Goal: Task Accomplishment & Management: Manage account settings

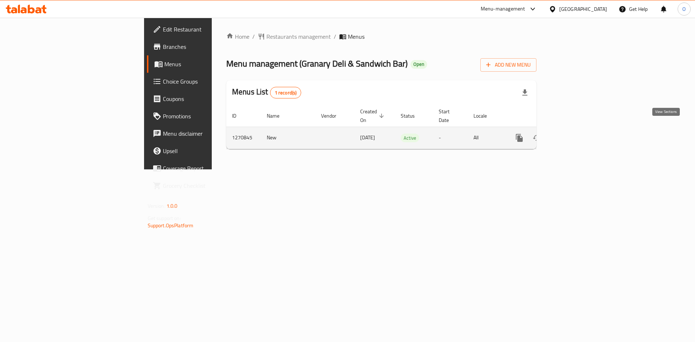
click at [580, 136] on link "enhanced table" at bounding box center [571, 137] width 17 height 17
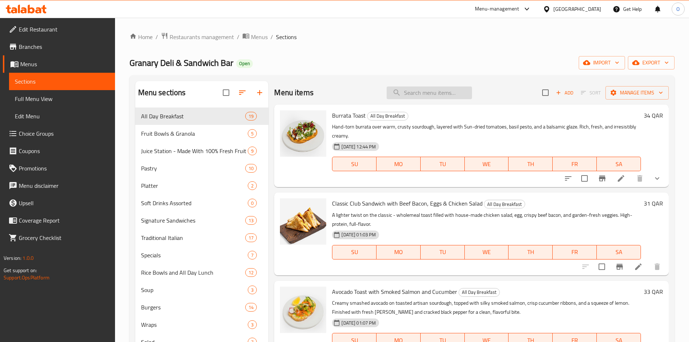
paste input "Bacon & Eggs with chicken salad"
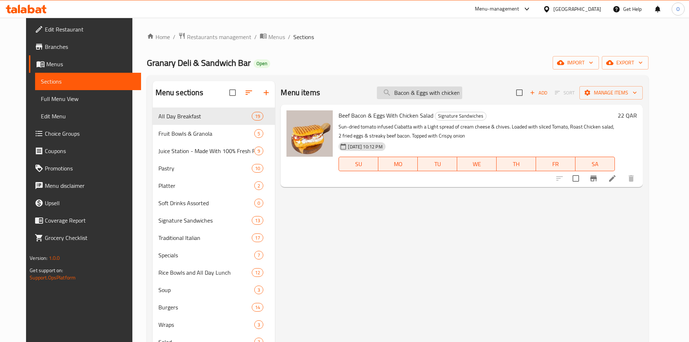
drag, startPoint x: 422, startPoint y: 94, endPoint x: 393, endPoint y: 96, distance: 29.7
click at [393, 96] on input "Bacon & Eggs with chicken salad" at bounding box center [419, 92] width 85 height 13
click at [428, 98] on input "Bacon & Eggs with chicken salad" at bounding box center [419, 92] width 85 height 13
drag, startPoint x: 427, startPoint y: 96, endPoint x: 470, endPoint y: 101, distance: 43.8
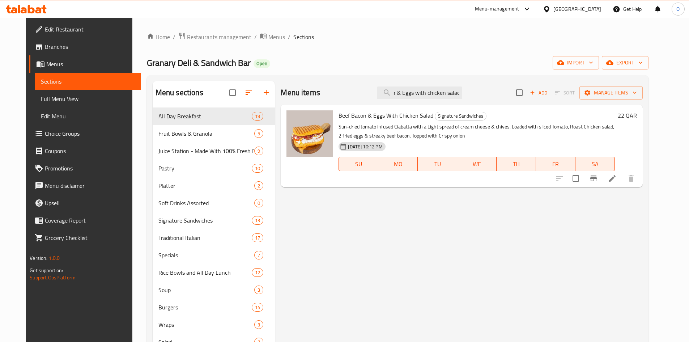
click at [470, 101] on div "Menu items Bacon & Eggs with chicken salad Add Sort Manage items" at bounding box center [462, 93] width 362 height 24
click at [445, 94] on input "Bacon & Eggs with chicken salad" at bounding box center [419, 92] width 85 height 13
drag, startPoint x: 445, startPoint y: 94, endPoint x: 387, endPoint y: 96, distance: 57.2
click at [387, 96] on input "Bacon & Eggs with chicken salad" at bounding box center [419, 92] width 85 height 13
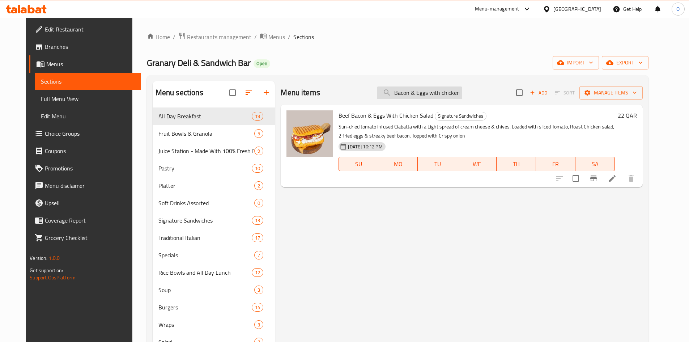
click at [421, 94] on input "Bacon & Eggs with chicken salad" at bounding box center [419, 92] width 85 height 13
type input "Bacon & Eggs with chicken salad"
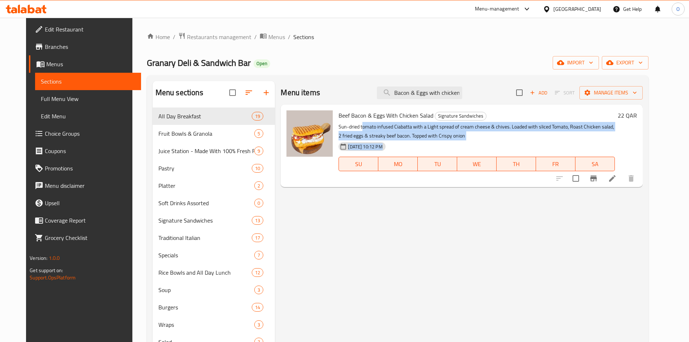
drag, startPoint x: 356, startPoint y: 127, endPoint x: 444, endPoint y: 145, distance: 89.3
click at [444, 145] on div "Beef Bacon & Eggs With Chicken Salad Signature Sandwiches Sun-dried tomato infu…" at bounding box center [477, 145] width 282 height 77
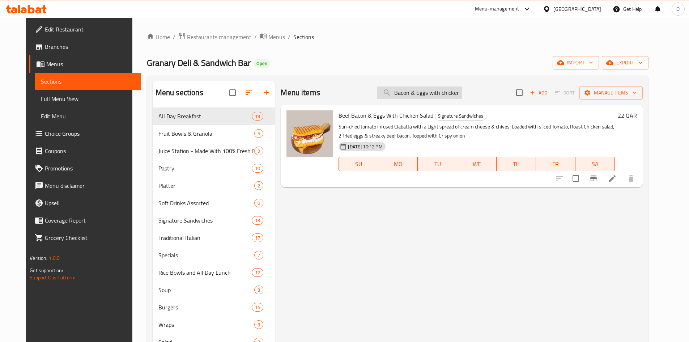
click at [446, 98] on input "Bacon & Eggs with chicken salad" at bounding box center [419, 92] width 85 height 13
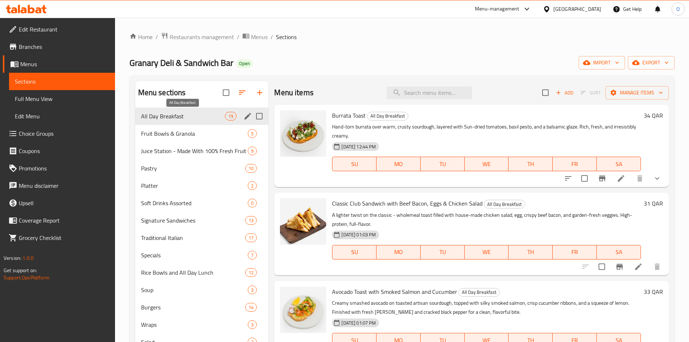
click at [155, 117] on span "All Day Breakfast" at bounding box center [183, 116] width 84 height 9
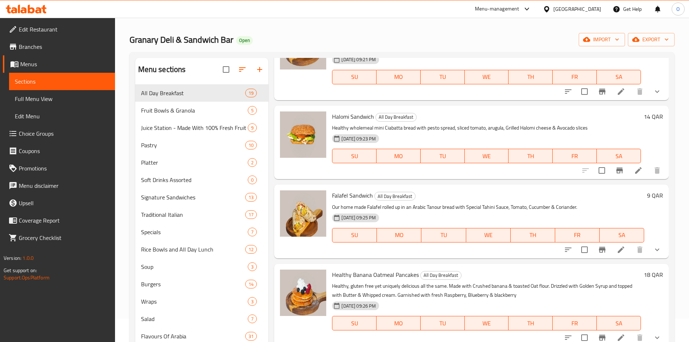
scroll to position [36, 0]
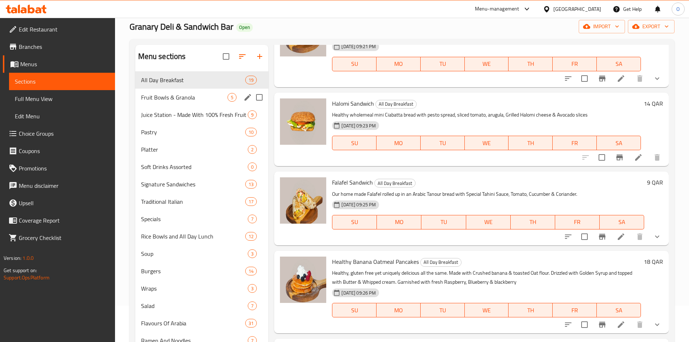
click at [189, 104] on div "Fruit Bowls & Granola 5" at bounding box center [202, 97] width 134 height 17
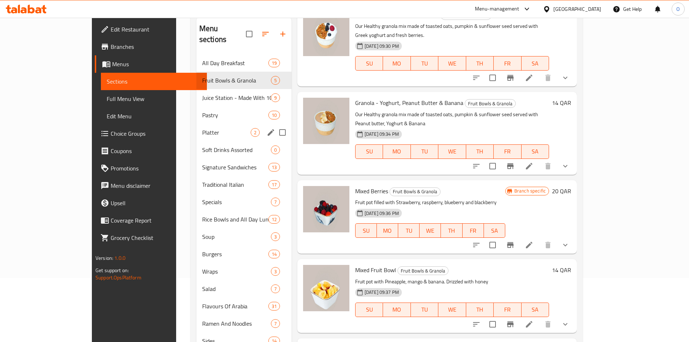
scroll to position [64, 0]
click at [202, 94] on span "Juice Station - Made With 100% Fresh Fruit & Veg. Blitzed Up Per Order" at bounding box center [226, 98] width 48 height 9
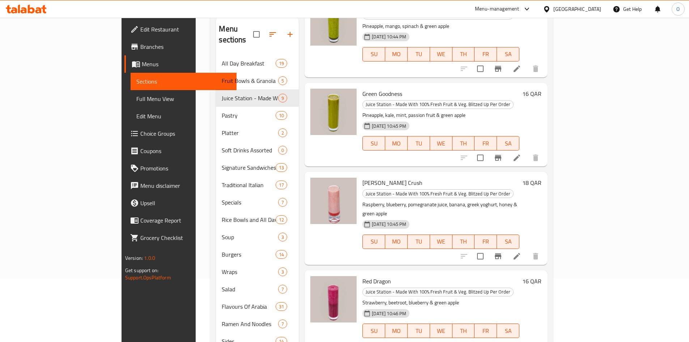
scroll to position [353, 0]
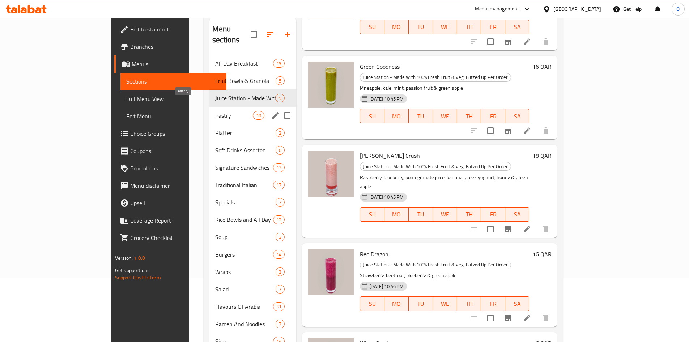
click at [215, 111] on span "Pastry" at bounding box center [234, 115] width 38 height 9
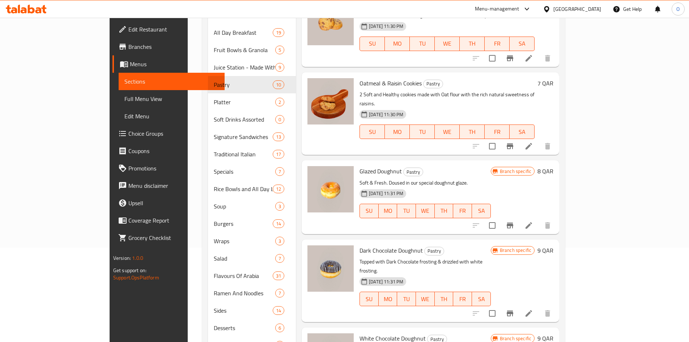
scroll to position [136, 0]
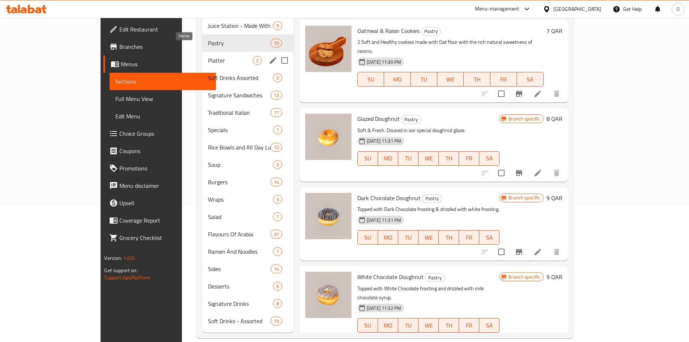
click at [208, 56] on span "Platter" at bounding box center [230, 60] width 45 height 9
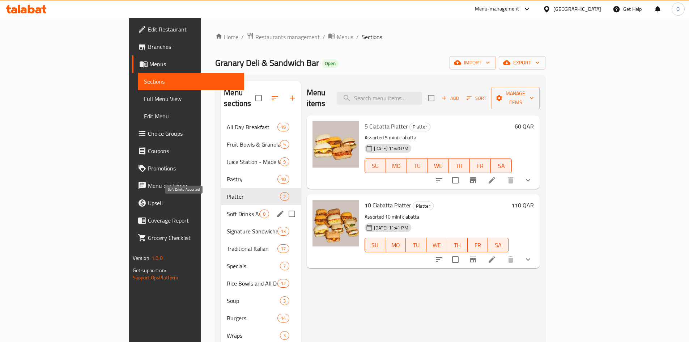
click at [227, 209] on span "Soft Drinks Assorted" at bounding box center [243, 213] width 33 height 9
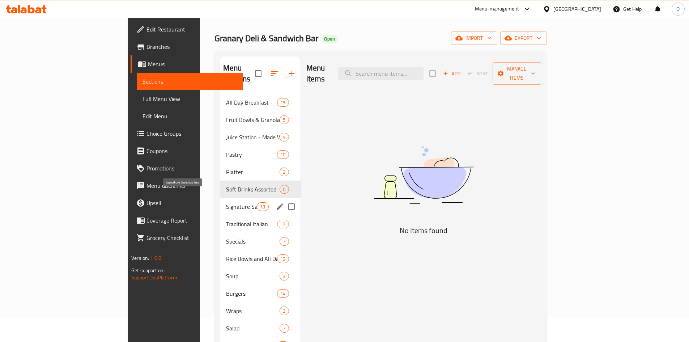
scroll to position [72, 0]
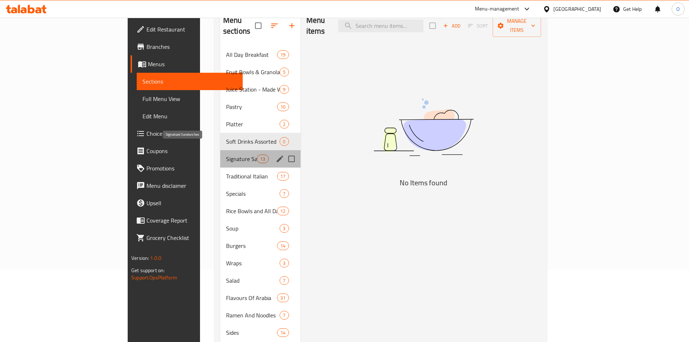
click at [226, 154] on span "Signature Sandwiches" at bounding box center [241, 158] width 31 height 9
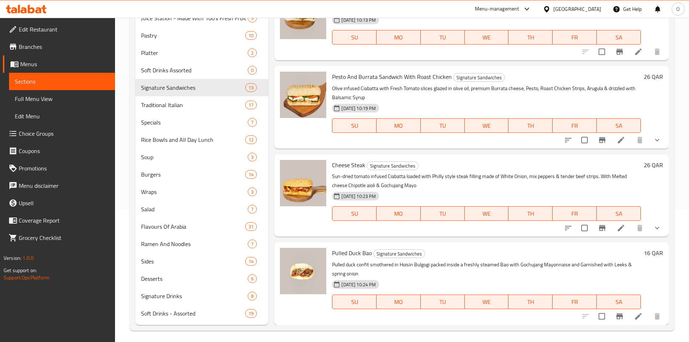
scroll to position [136, 0]
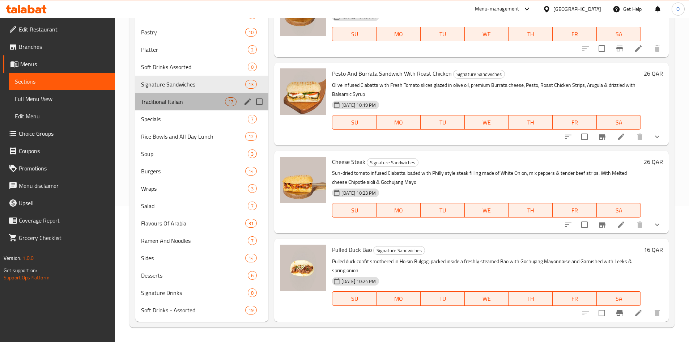
click at [185, 106] on div "Traditional Italian 17" at bounding box center [202, 101] width 134 height 17
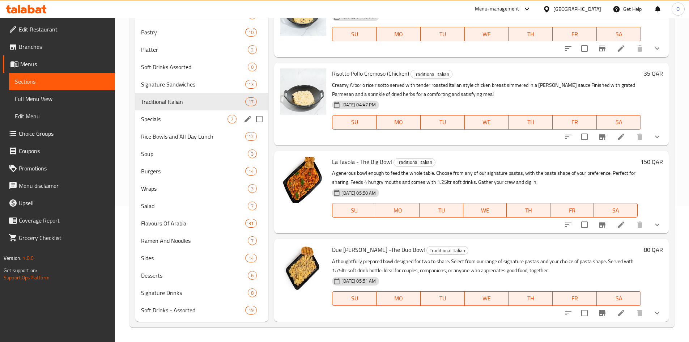
click at [190, 115] on span "Specials" at bounding box center [184, 119] width 87 height 9
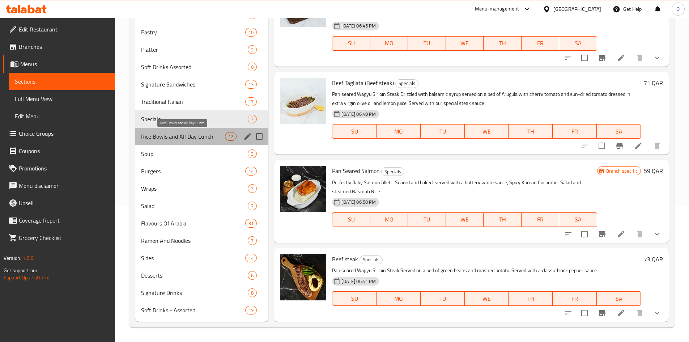
click at [189, 136] on span "Rice Bowls and All Day Lunch" at bounding box center [183, 136] width 84 height 9
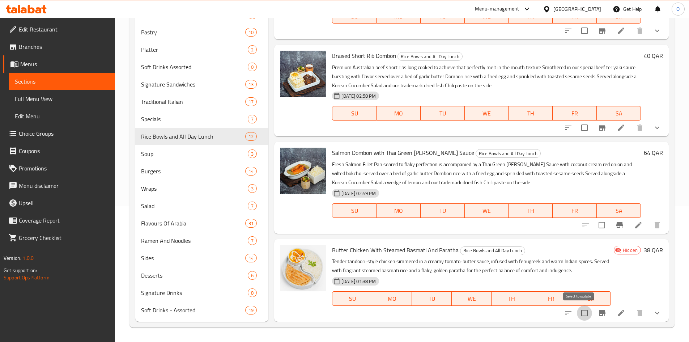
click at [577, 314] on input "checkbox" at bounding box center [584, 312] width 15 height 15
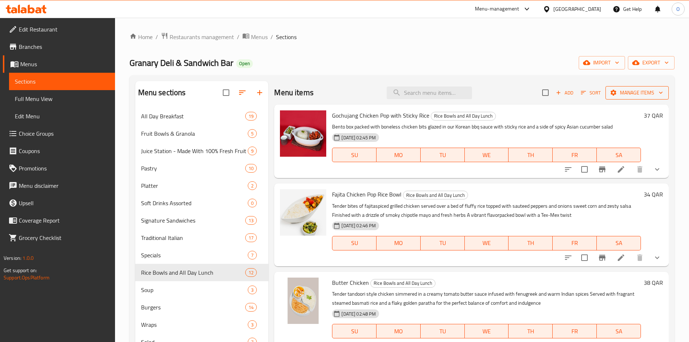
click at [631, 90] on span "Manage items" at bounding box center [637, 92] width 52 height 9
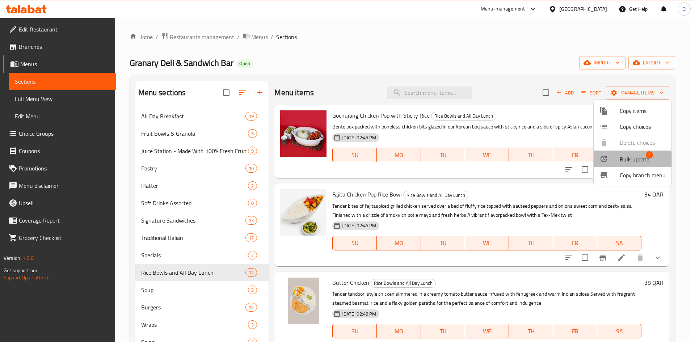
click at [609, 160] on div at bounding box center [609, 158] width 20 height 9
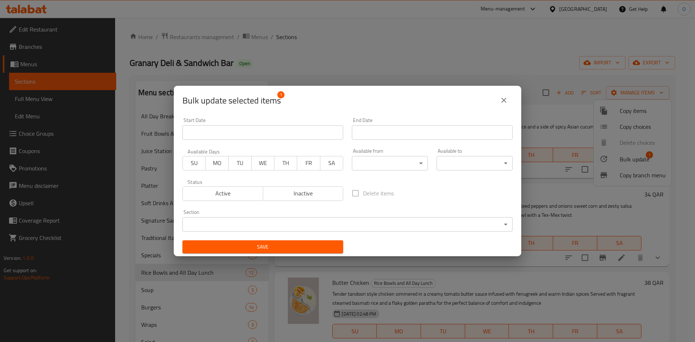
click at [247, 199] on button "Active" at bounding box center [222, 193] width 81 height 14
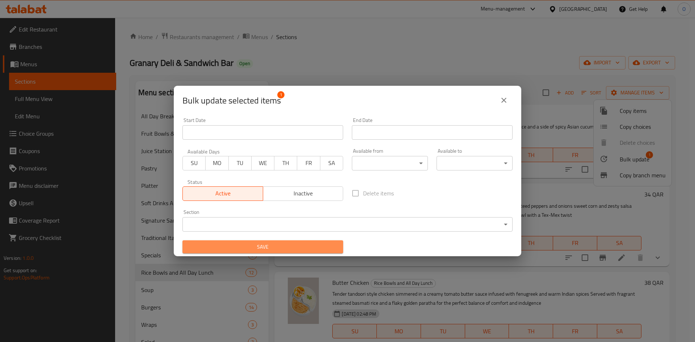
click at [266, 248] on span "Save" at bounding box center [262, 246] width 149 height 9
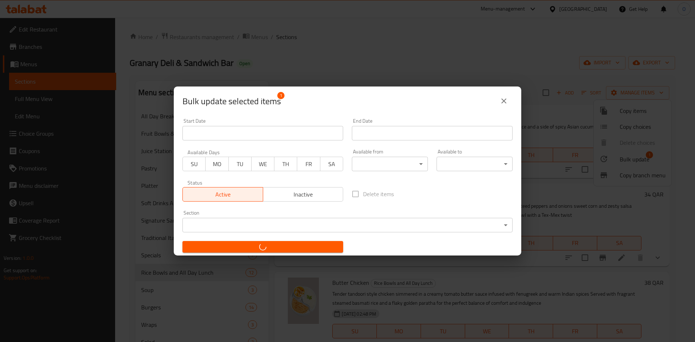
checkbox input "false"
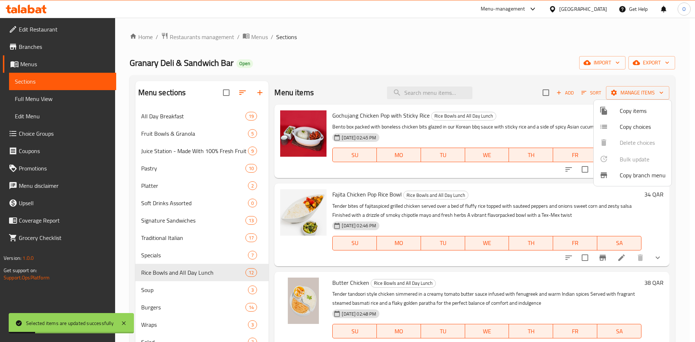
click at [513, 67] on div at bounding box center [347, 171] width 695 height 342
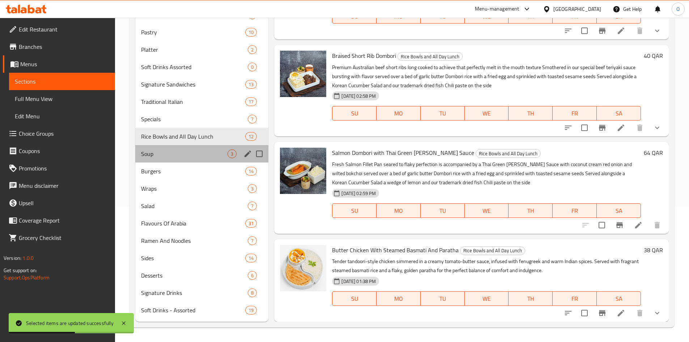
click at [170, 158] on div "Soup 3" at bounding box center [202, 153] width 134 height 17
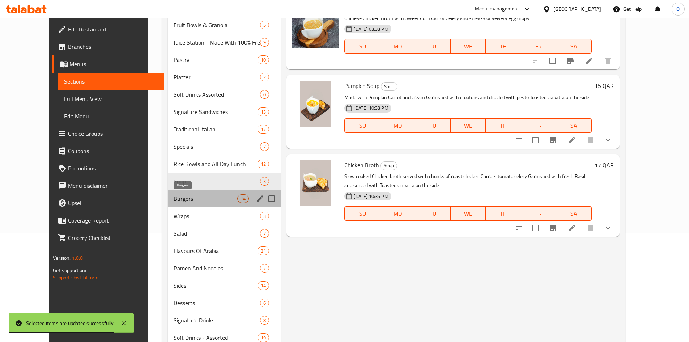
click at [191, 202] on span "Burgers" at bounding box center [206, 198] width 64 height 9
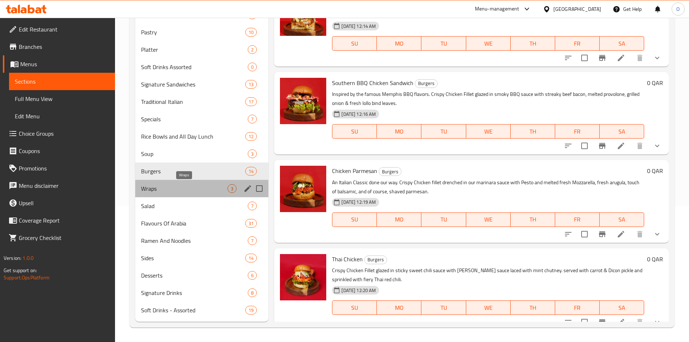
click at [220, 188] on span "Wraps" at bounding box center [184, 188] width 87 height 9
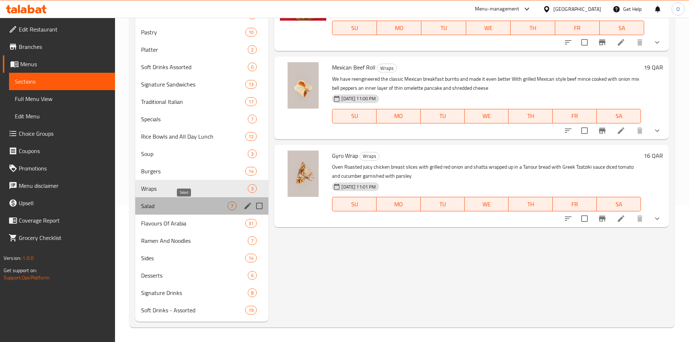
click at [205, 202] on span "Salad" at bounding box center [184, 206] width 87 height 9
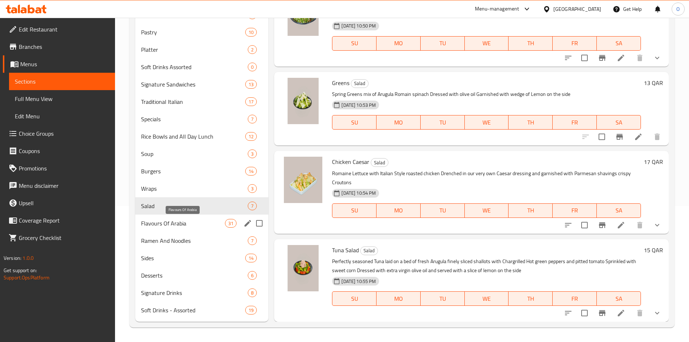
click at [210, 224] on span "Flavours Of Arabia" at bounding box center [183, 223] width 84 height 9
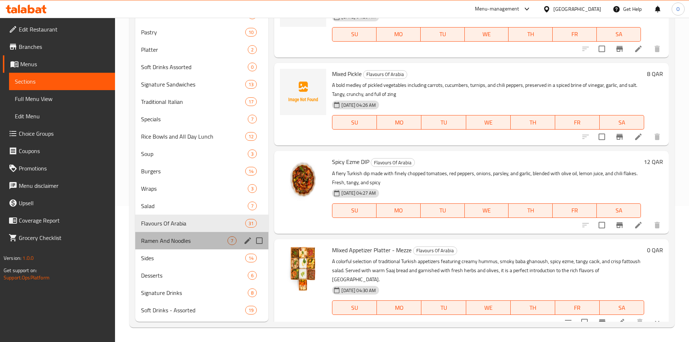
click at [218, 234] on div "Ramen And Noodles 7" at bounding box center [202, 240] width 134 height 17
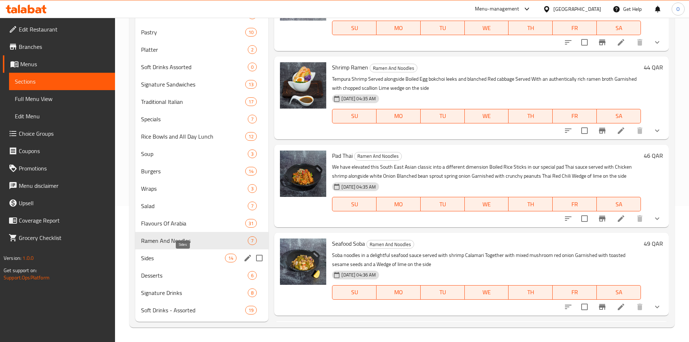
drag, startPoint x: 178, startPoint y: 259, endPoint x: 198, endPoint y: 252, distance: 21.7
click at [178, 259] on span "Sides" at bounding box center [183, 258] width 84 height 9
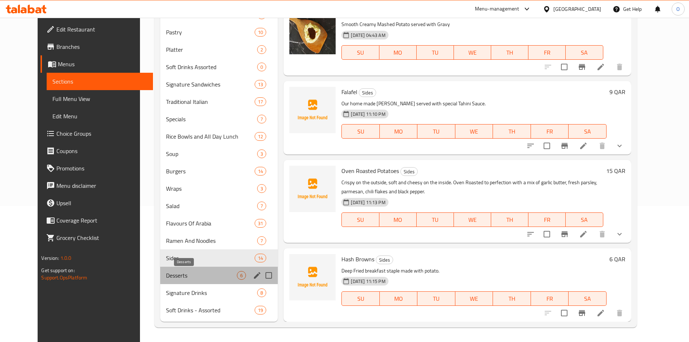
click at [205, 274] on span "Desserts" at bounding box center [201, 275] width 71 height 9
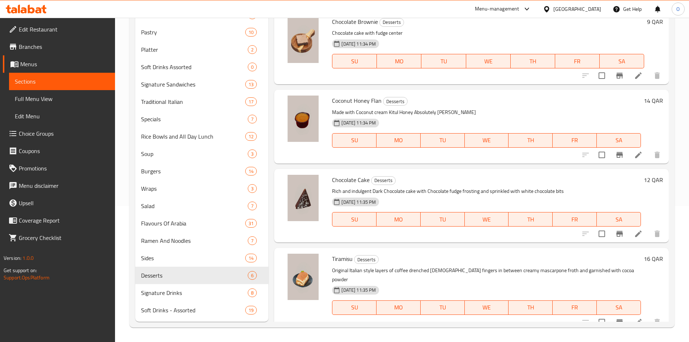
scroll to position [62, 0]
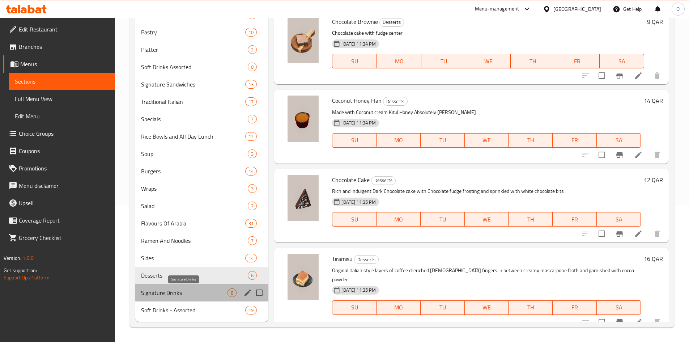
click at [205, 291] on span "Signature Drinks" at bounding box center [184, 292] width 87 height 9
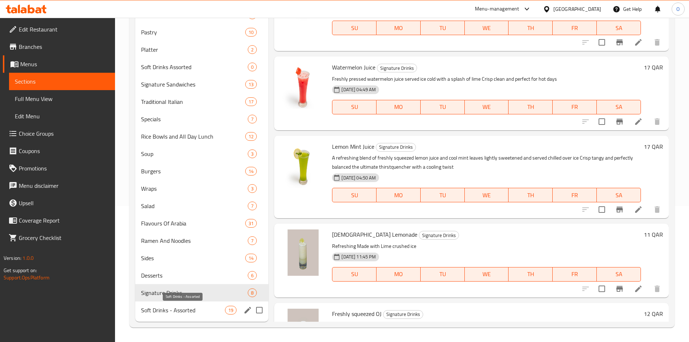
click at [203, 309] on span "Soft Drinks - Assorted" at bounding box center [183, 310] width 84 height 9
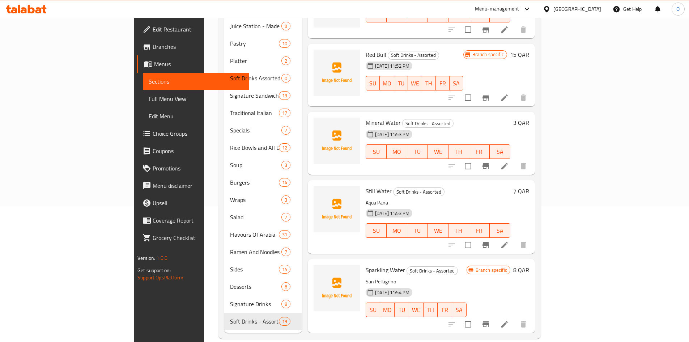
scroll to position [136, 0]
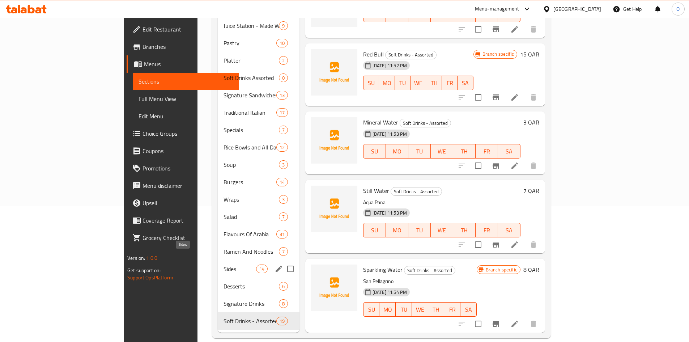
click at [224, 264] on span "Sides" at bounding box center [240, 268] width 33 height 9
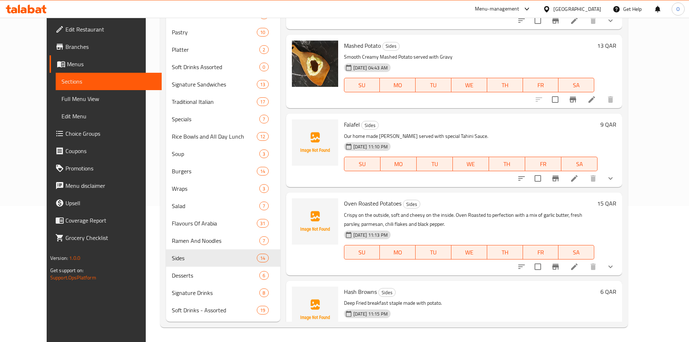
scroll to position [730, 0]
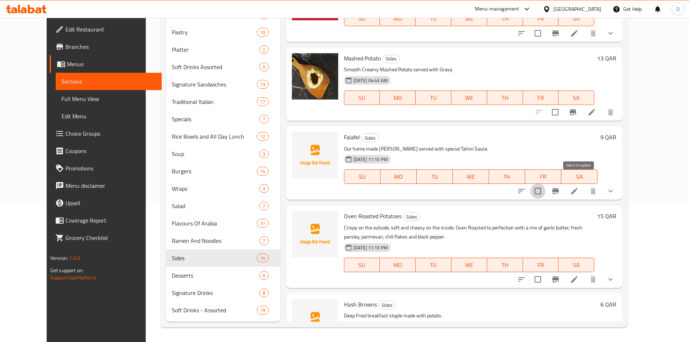
click at [546, 185] on input "checkbox" at bounding box center [537, 190] width 15 height 15
checkbox input "true"
click at [546, 273] on input "checkbox" at bounding box center [537, 279] width 15 height 15
checkbox input "true"
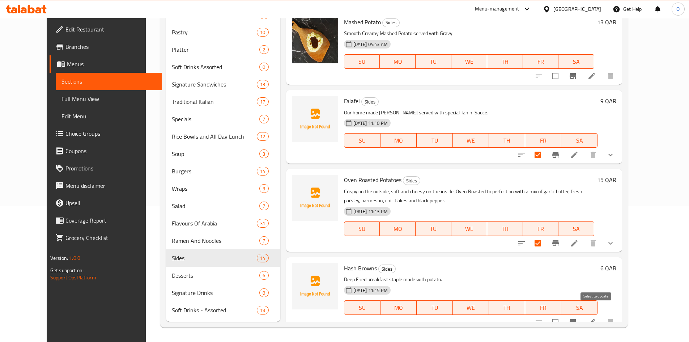
click at [563, 316] on input "checkbox" at bounding box center [555, 321] width 15 height 15
checkbox input "true"
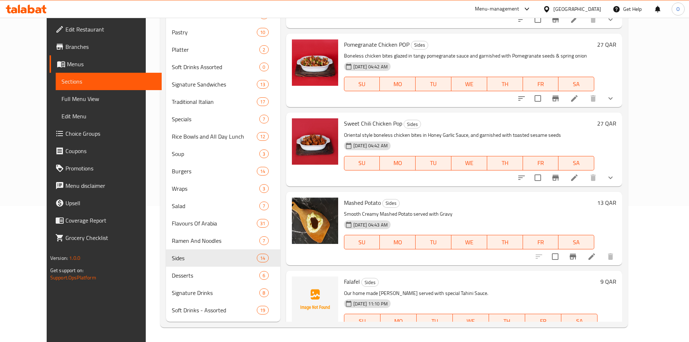
scroll to position [585, 0]
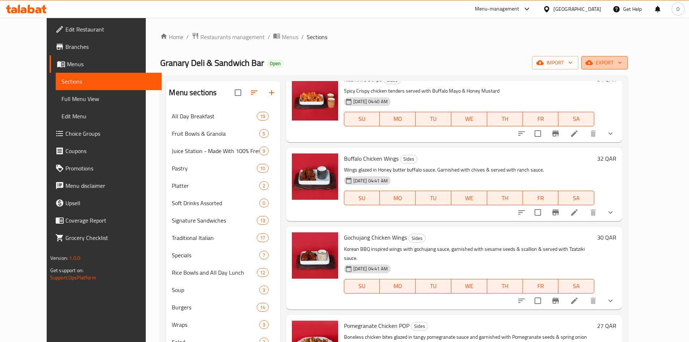
click at [622, 59] on span "export" at bounding box center [604, 62] width 35 height 9
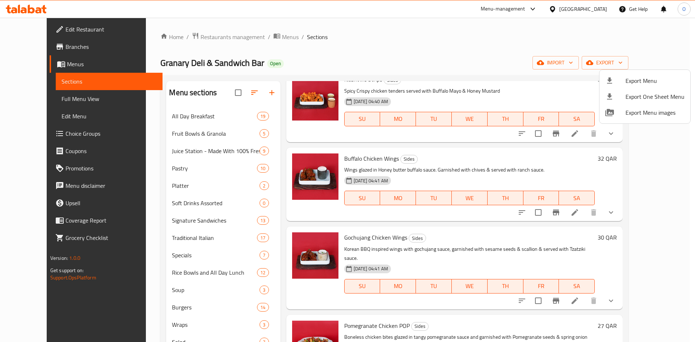
click at [688, 183] on div at bounding box center [347, 171] width 695 height 342
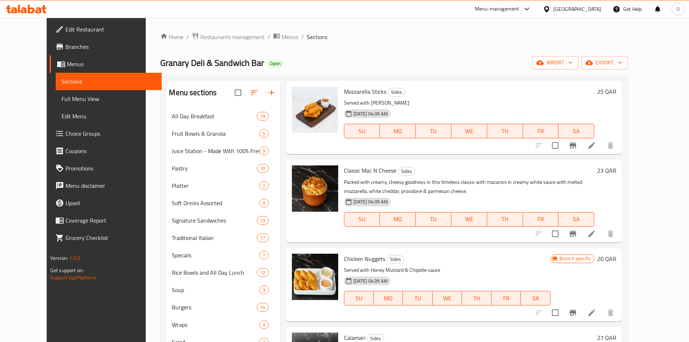
scroll to position [0, 0]
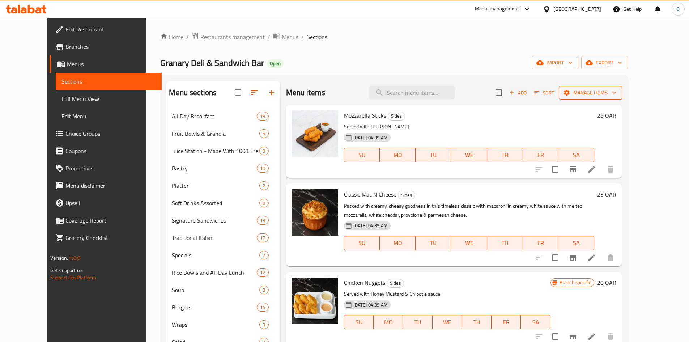
click at [617, 90] on span "Manage items" at bounding box center [591, 92] width 52 height 9
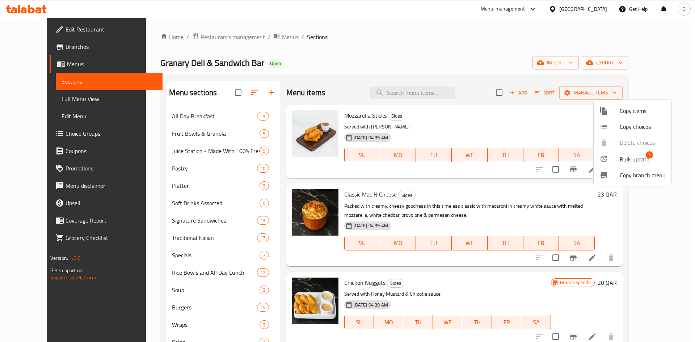
click at [616, 162] on div at bounding box center [609, 158] width 20 height 9
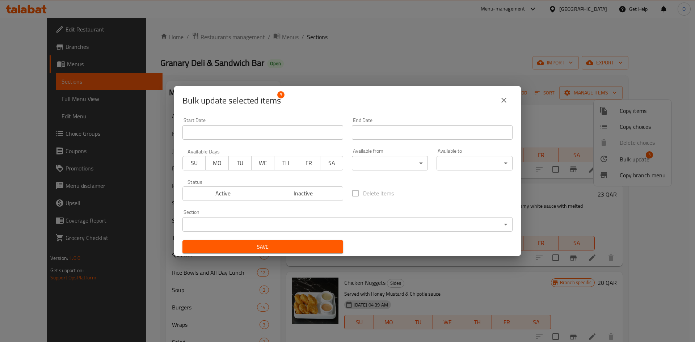
click at [289, 200] on button "Inactive" at bounding box center [303, 193] width 81 height 14
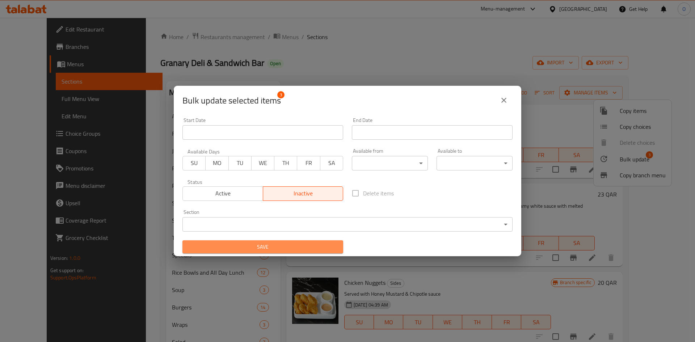
click at [292, 247] on span "Save" at bounding box center [262, 246] width 149 height 9
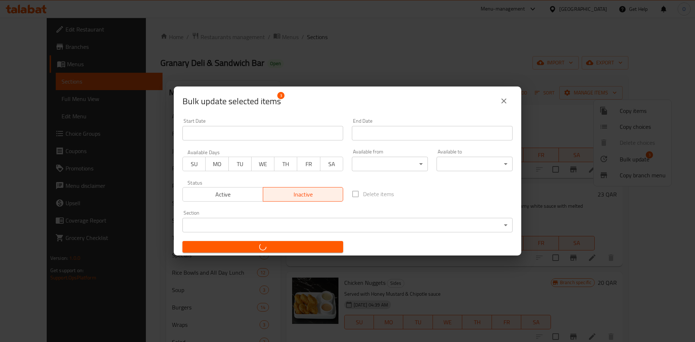
checkbox input "false"
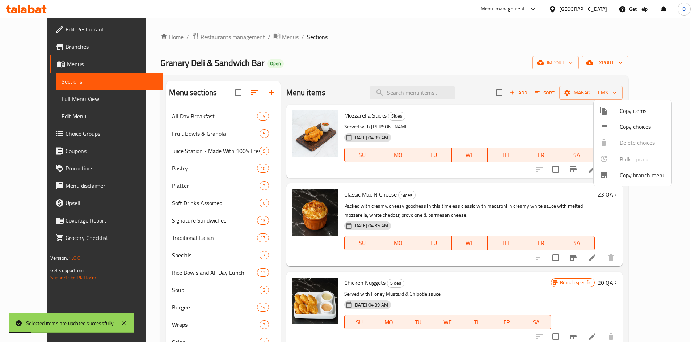
click at [271, 175] on div at bounding box center [347, 171] width 695 height 342
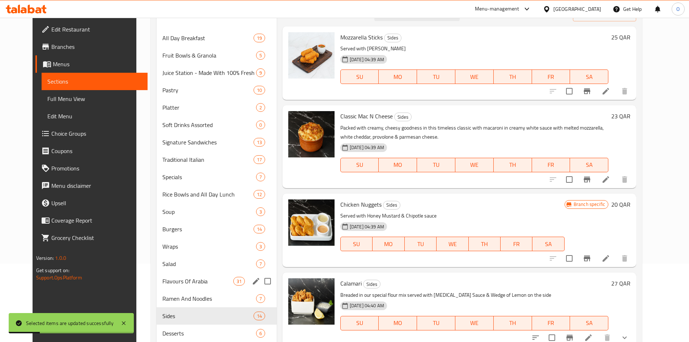
scroll to position [136, 0]
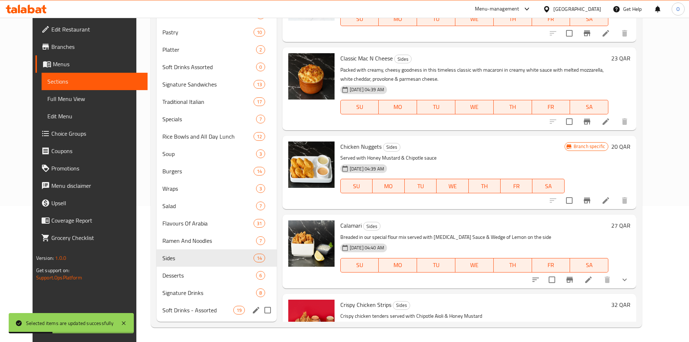
click at [173, 314] on span "Soft Drinks - Assorted" at bounding box center [197, 310] width 71 height 9
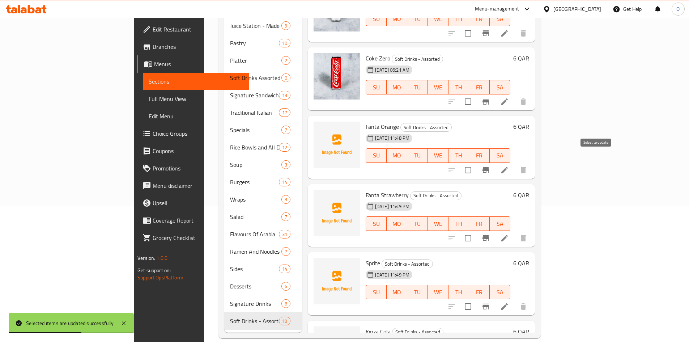
click at [476, 162] on input "checkbox" at bounding box center [468, 169] width 15 height 15
checkbox input "true"
click at [476, 230] on input "checkbox" at bounding box center [468, 237] width 15 height 15
checkbox input "true"
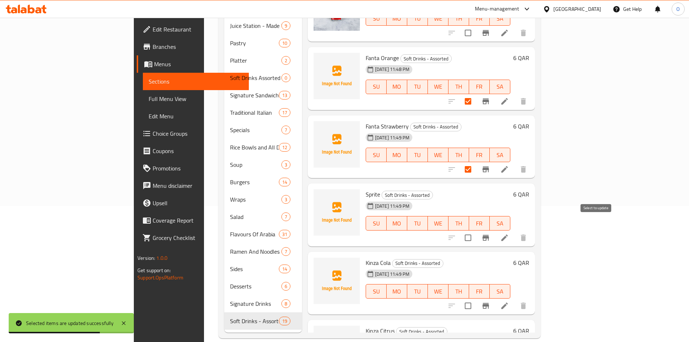
scroll to position [109, 0]
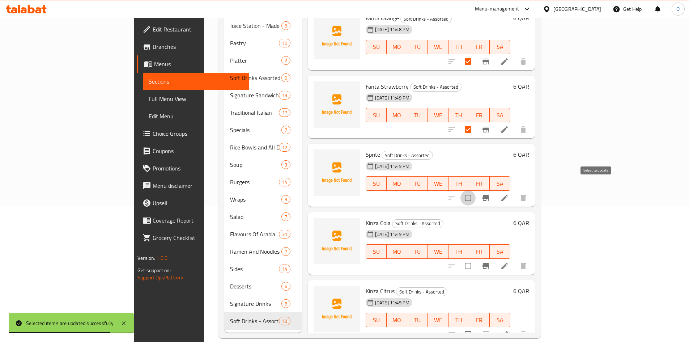
click at [476, 190] on input "checkbox" at bounding box center [468, 197] width 15 height 15
checkbox input "true"
click at [476, 258] on input "checkbox" at bounding box center [468, 265] width 15 height 15
checkbox input "true"
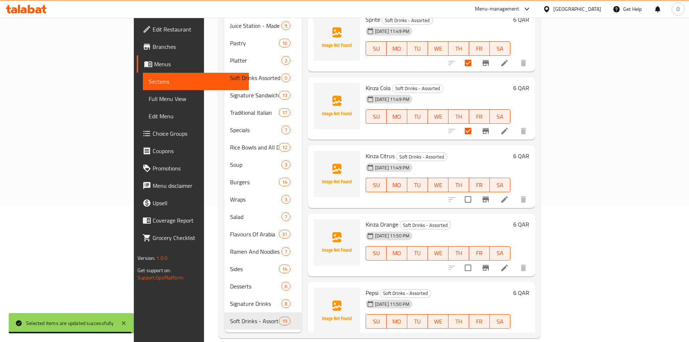
scroll to position [253, 0]
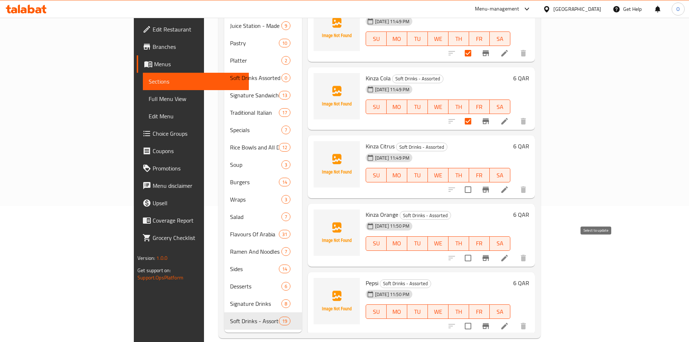
click at [476, 250] on input "checkbox" at bounding box center [468, 257] width 15 height 15
checkbox input "true"
click at [476, 184] on input "checkbox" at bounding box center [468, 189] width 15 height 15
checkbox input "true"
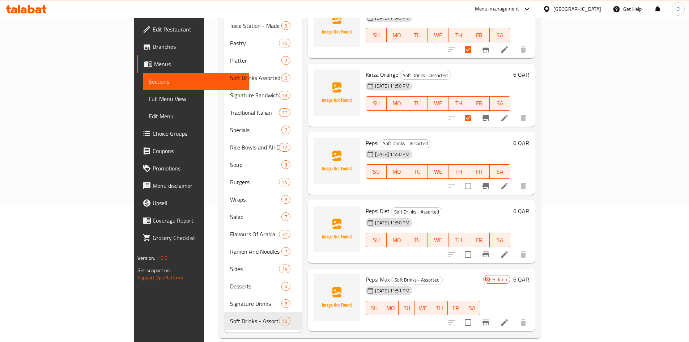
scroll to position [398, 0]
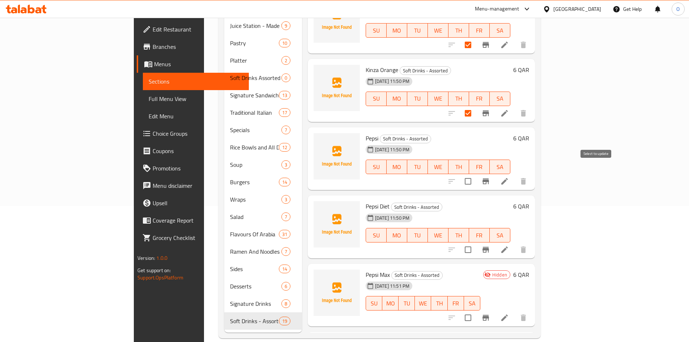
click at [476, 174] on input "checkbox" at bounding box center [468, 181] width 15 height 15
checkbox input "true"
click at [476, 242] on input "checkbox" at bounding box center [468, 249] width 15 height 15
checkbox input "true"
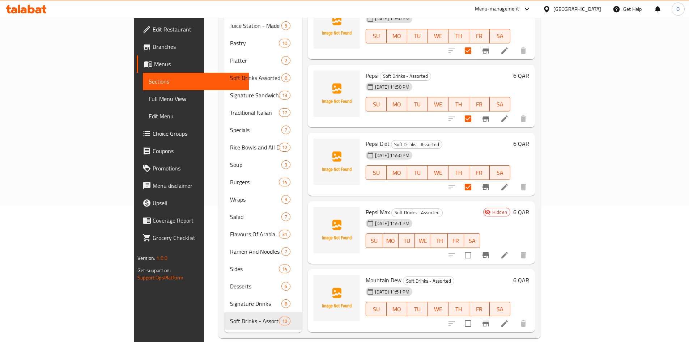
scroll to position [470, 0]
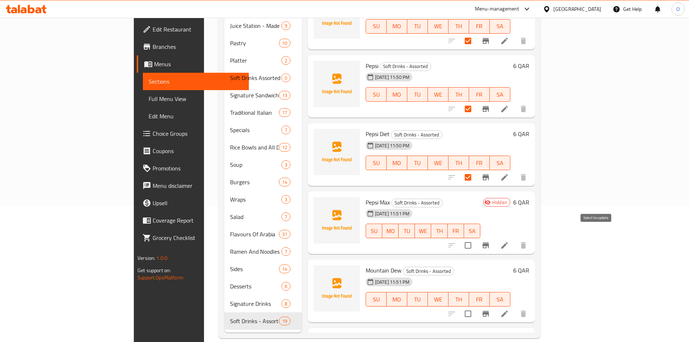
click at [476, 238] on input "checkbox" at bounding box center [468, 245] width 15 height 15
checkbox input "true"
click at [476, 308] on input "checkbox" at bounding box center [468, 313] width 15 height 15
checkbox input "true"
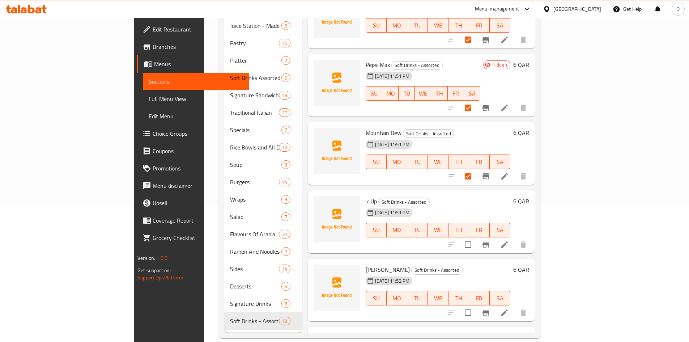
scroll to position [615, 0]
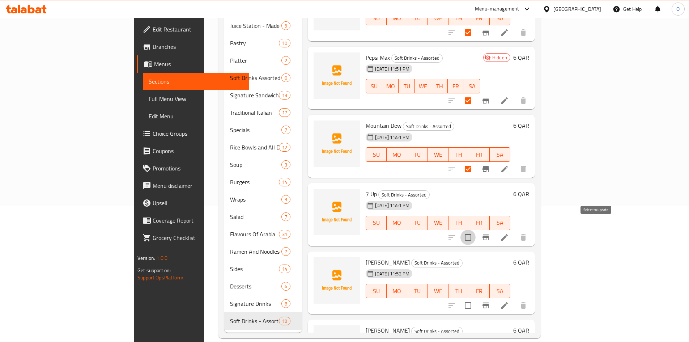
click at [476, 231] on input "checkbox" at bounding box center [468, 237] width 15 height 15
checkbox input "true"
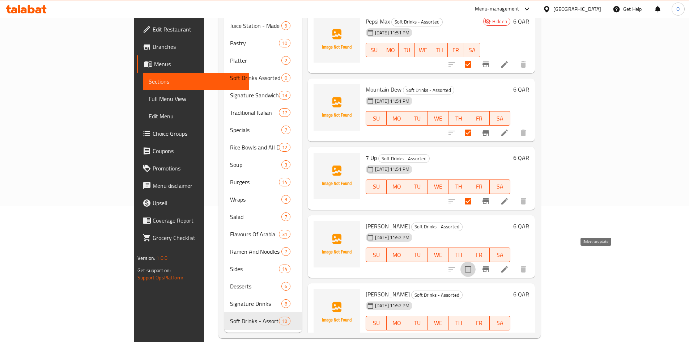
click at [476, 262] on input "checkbox" at bounding box center [468, 269] width 15 height 15
checkbox input "true"
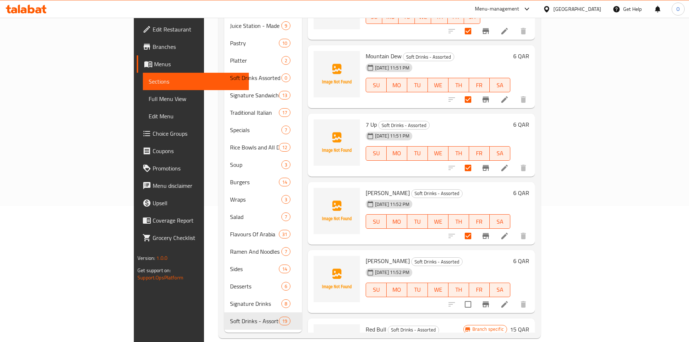
scroll to position [724, 0]
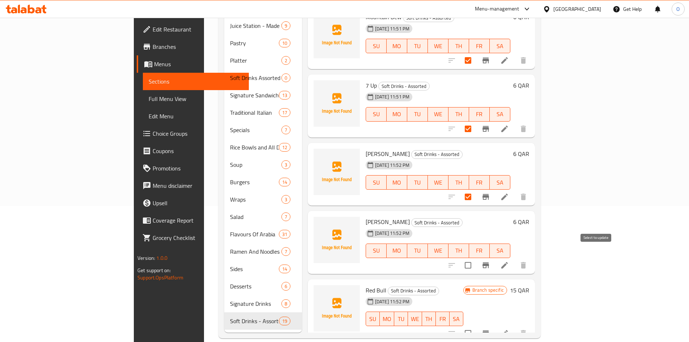
click at [476, 258] on input "checkbox" at bounding box center [468, 265] width 15 height 15
checkbox input "true"
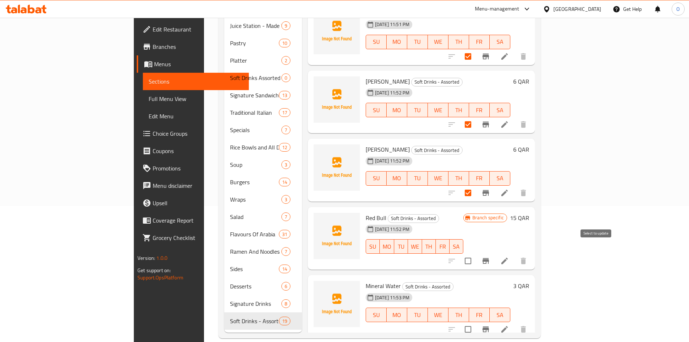
click at [476, 258] on input "checkbox" at bounding box center [468, 260] width 15 height 15
checkbox input "true"
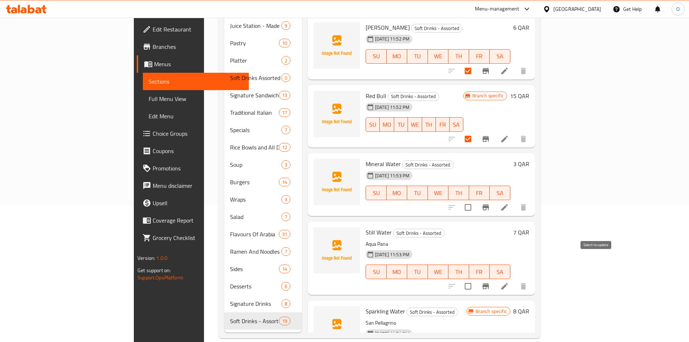
scroll to position [941, 0]
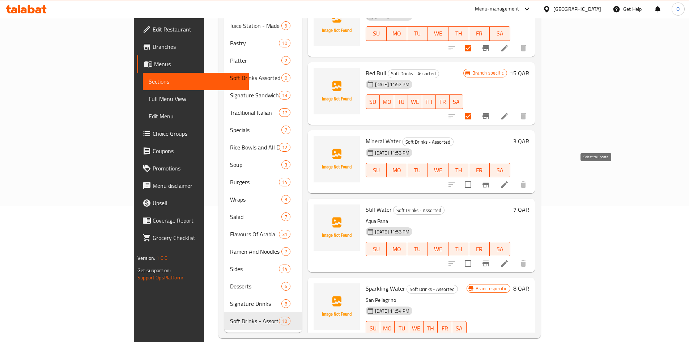
click at [476, 177] on input "checkbox" at bounding box center [468, 184] width 15 height 15
checkbox input "true"
click at [476, 258] on input "checkbox" at bounding box center [468, 263] width 15 height 15
checkbox input "true"
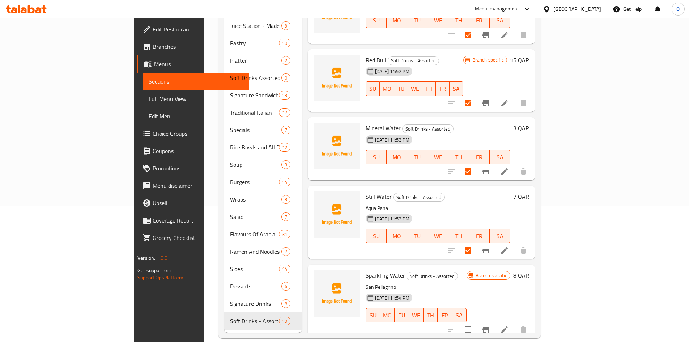
scroll to position [960, 0]
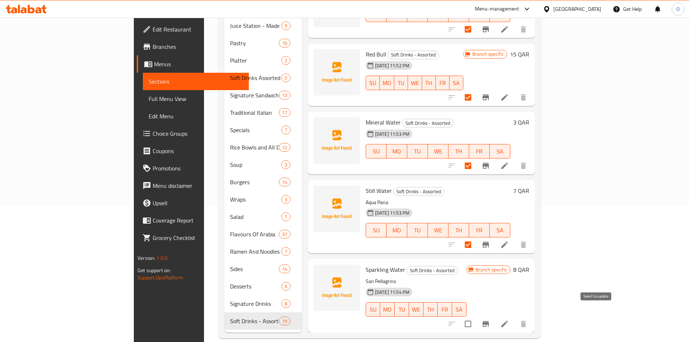
click at [476, 316] on input "checkbox" at bounding box center [468, 323] width 15 height 15
checkbox input "true"
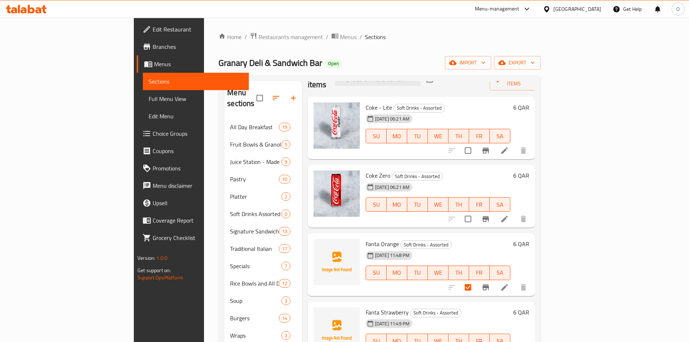
scroll to position [0, 0]
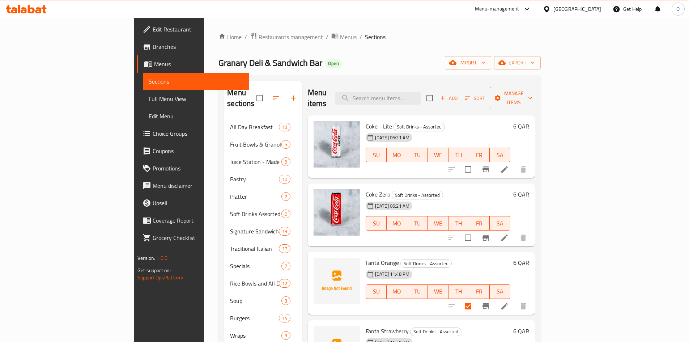
click at [533, 96] on span "Manage items" at bounding box center [514, 98] width 37 height 18
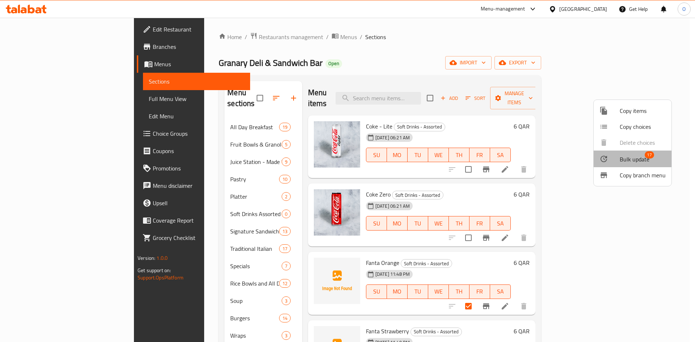
click at [630, 157] on span "Bulk update" at bounding box center [634, 159] width 30 height 9
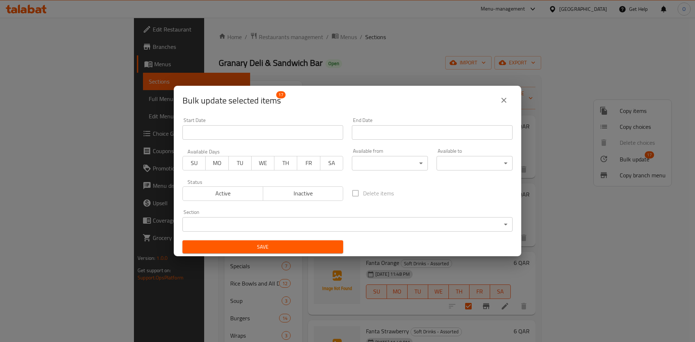
click at [279, 202] on div "Status Active Inactive" at bounding box center [262, 190] width 169 height 30
click at [279, 197] on span "Inactive" at bounding box center [303, 193] width 75 height 10
click at [281, 244] on span "Save" at bounding box center [262, 246] width 149 height 9
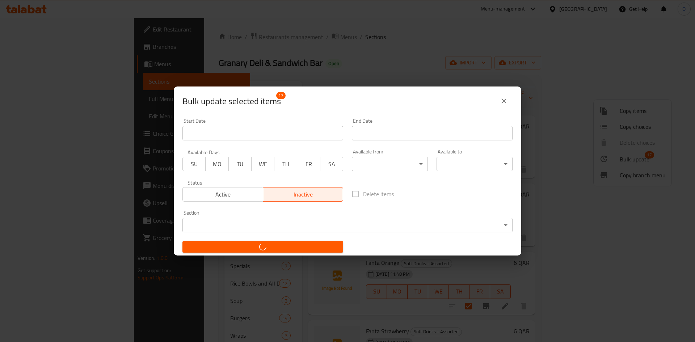
checkbox input "false"
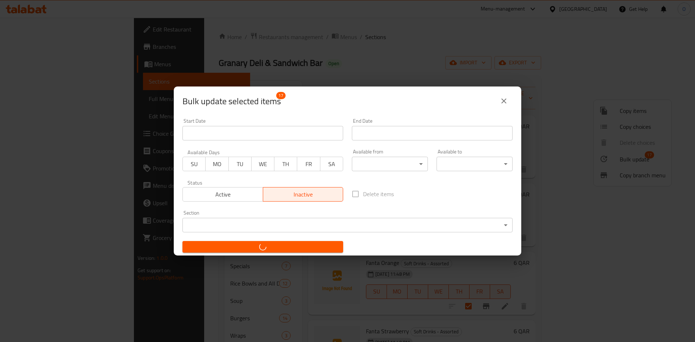
checkbox input "false"
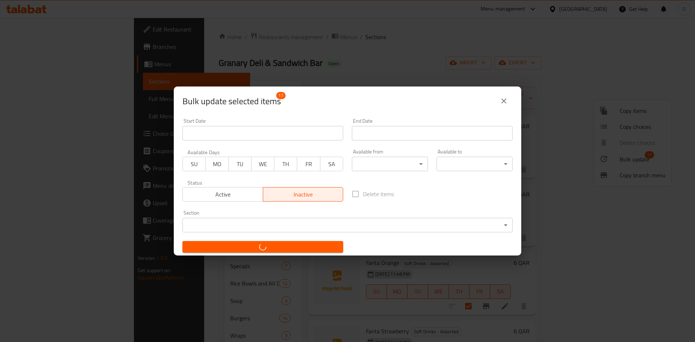
checkbox input "false"
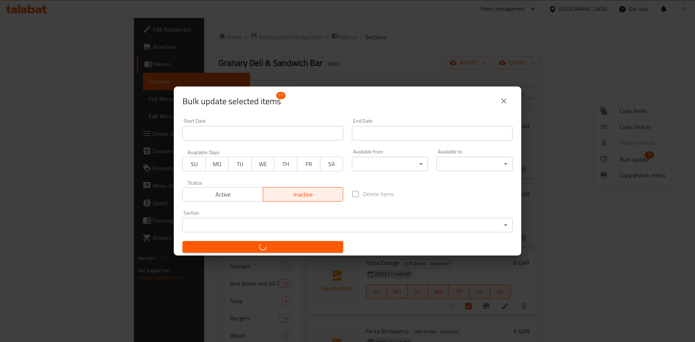
checkbox input "false"
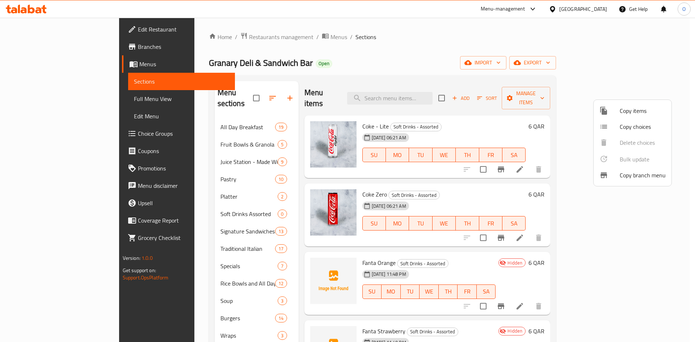
drag, startPoint x: 401, startPoint y: 92, endPoint x: 409, endPoint y: 89, distance: 9.3
click at [409, 89] on div at bounding box center [347, 171] width 695 height 342
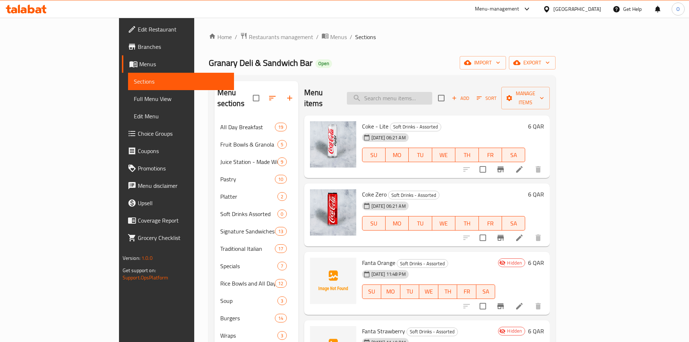
paste input "Bacon & Eggs with chicken salad"
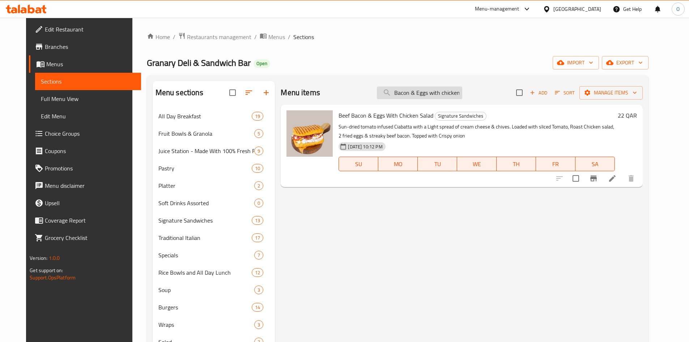
click at [442, 95] on input "Bacon & Eggs with chicken salad" at bounding box center [419, 92] width 85 height 13
click at [421, 96] on input "Bacon & Eggs with chicken salad" at bounding box center [419, 92] width 85 height 13
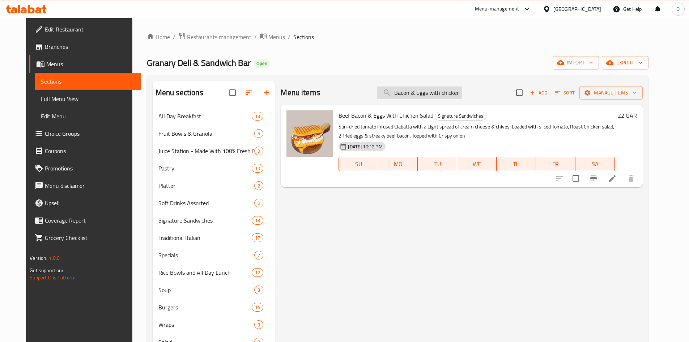
click at [421, 96] on input "Bacon & Eggs with chicken salad" at bounding box center [419, 92] width 85 height 13
drag, startPoint x: 421, startPoint y: 96, endPoint x: 405, endPoint y: 93, distance: 16.2
click at [405, 93] on input "Bacon & Eggs with chicken salad" at bounding box center [419, 92] width 85 height 13
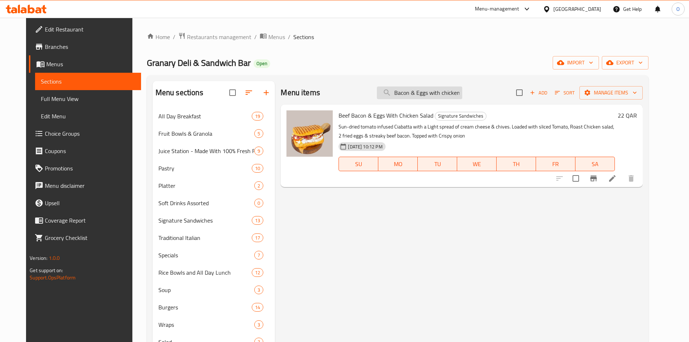
paste input "Classic Club Sandwich with Beef Bacon"
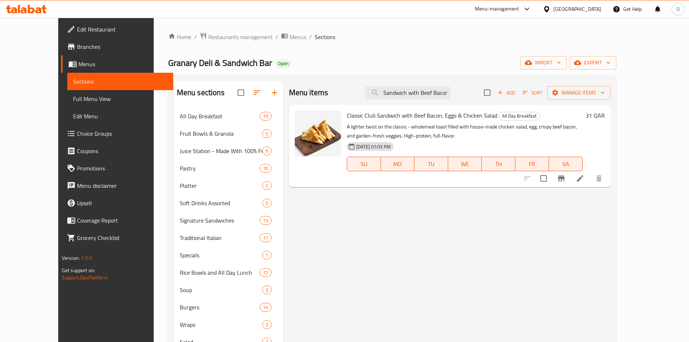
type input "Classic Club Sandwich with Beef Bacon"
drag, startPoint x: 411, startPoint y: 116, endPoint x: 481, endPoint y: 112, distance: 69.6
click at [482, 112] on span "Classic Club Sandwich with Beef Bacon, Eggs & Chicken Salad" at bounding box center [422, 115] width 151 height 11
copy span "Bacon, Eggs & Chicken Salad"
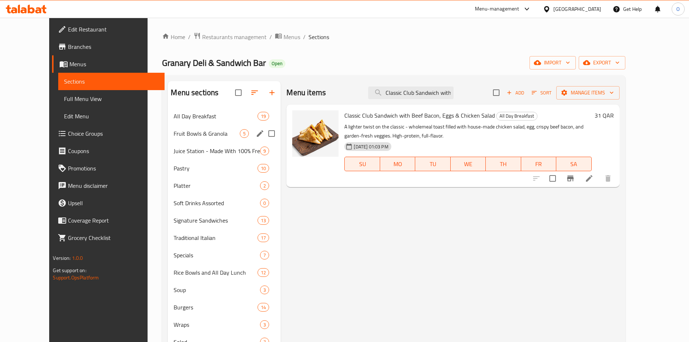
scroll to position [36, 0]
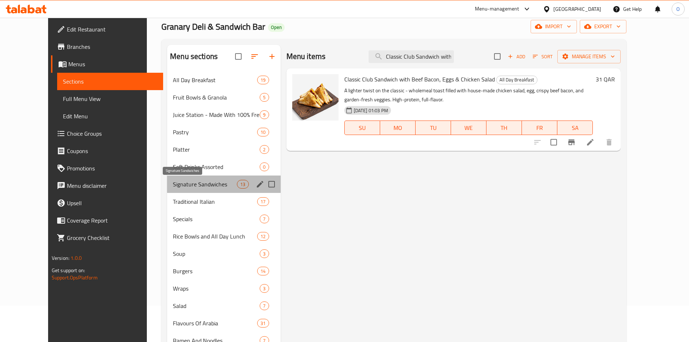
click at [190, 183] on span "Signature Sandwiches" at bounding box center [205, 184] width 64 height 9
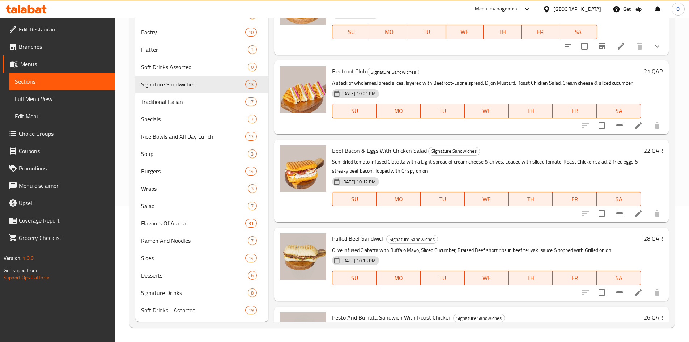
scroll to position [543, 0]
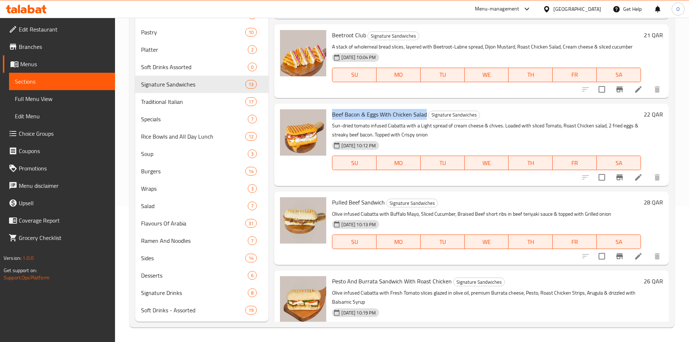
drag, startPoint x: 333, startPoint y: 123, endPoint x: 414, endPoint y: 128, distance: 80.8
click at [423, 120] on span "Beef Bacon & Eggs With Chicken Salad" at bounding box center [379, 114] width 95 height 11
click at [386, 120] on span "Beef Bacon & Eggs With Chicken Salad" at bounding box center [379, 114] width 95 height 11
drag, startPoint x: 334, startPoint y: 123, endPoint x: 420, endPoint y: 122, distance: 85.4
click at [427, 119] on h6 "Beef Bacon & Eggs With Chicken Salad Signature Sandwiches" at bounding box center [486, 114] width 309 height 10
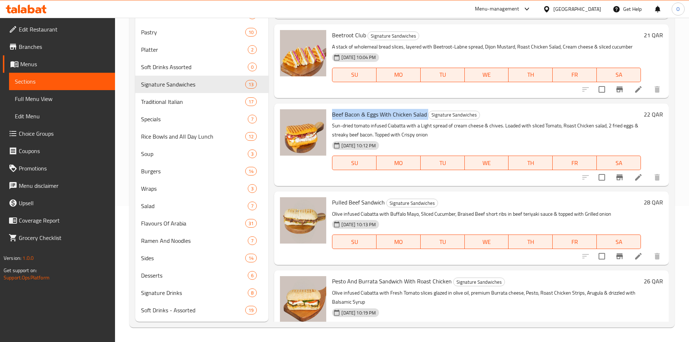
copy h6 "Beef Bacon & Eggs With Chicken Salad"
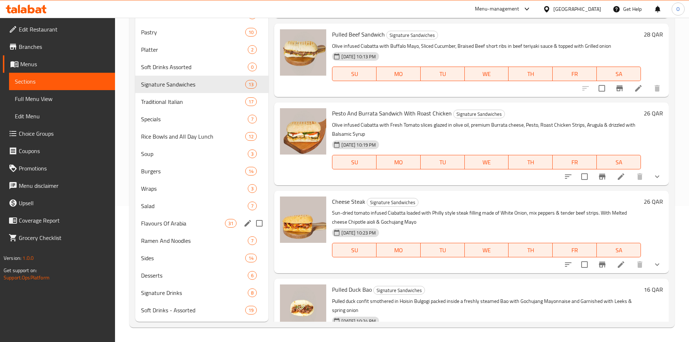
scroll to position [759, 0]
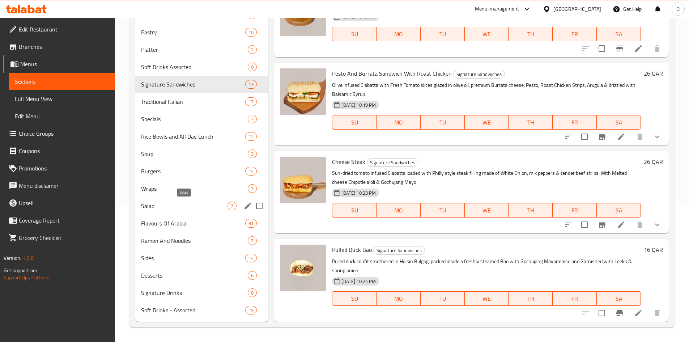
click at [157, 202] on span "Salad" at bounding box center [184, 206] width 87 height 9
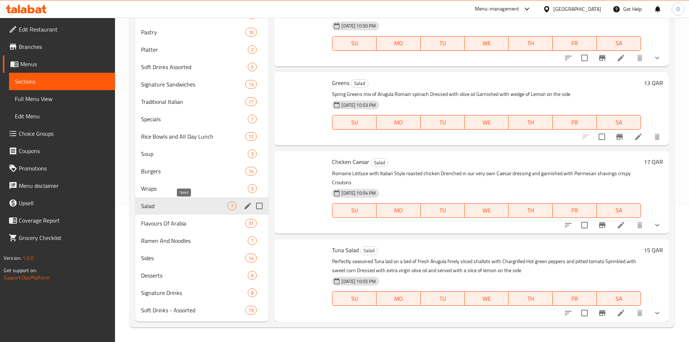
scroll to position [249, 0]
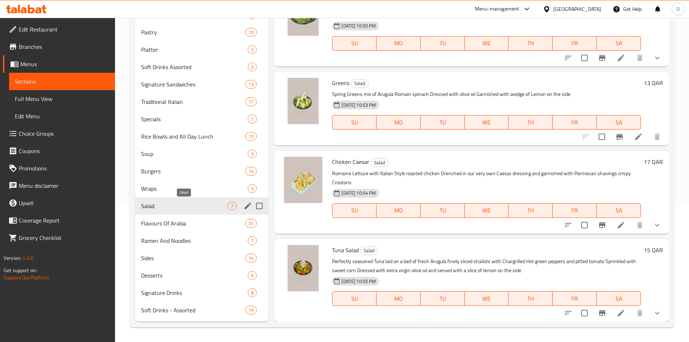
click at [165, 207] on span "Salad" at bounding box center [184, 206] width 87 height 9
click at [168, 261] on span "Sides" at bounding box center [183, 258] width 84 height 9
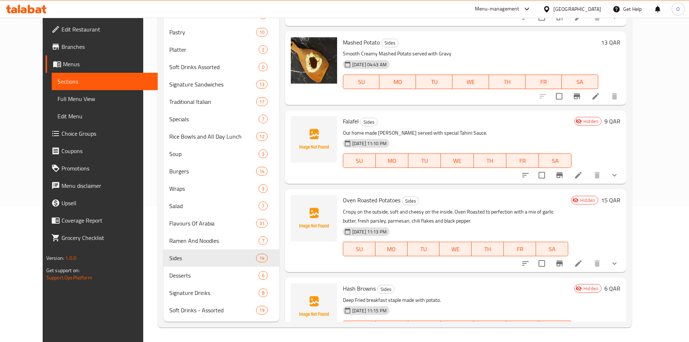
scroll to position [730, 0]
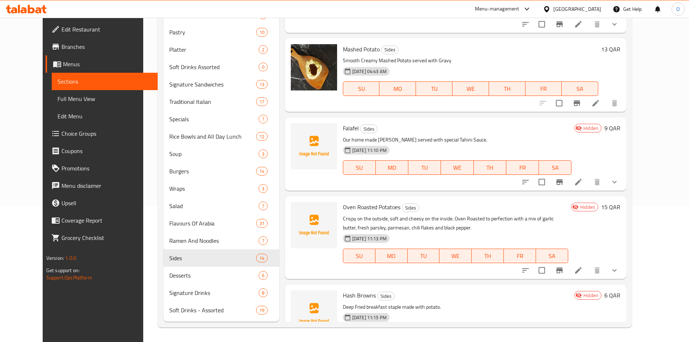
click at [343, 127] on span "Falafel" at bounding box center [351, 128] width 16 height 11
copy h6 "Falafel"
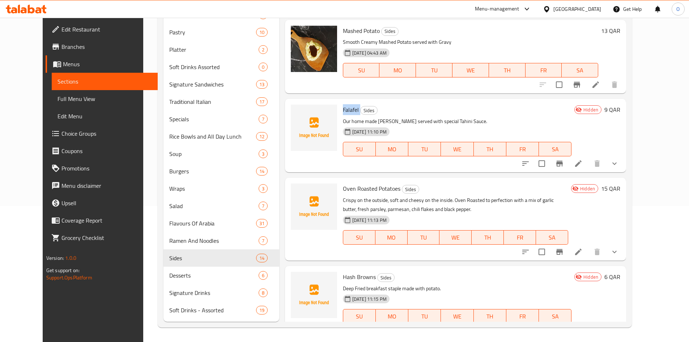
scroll to position [766, 0]
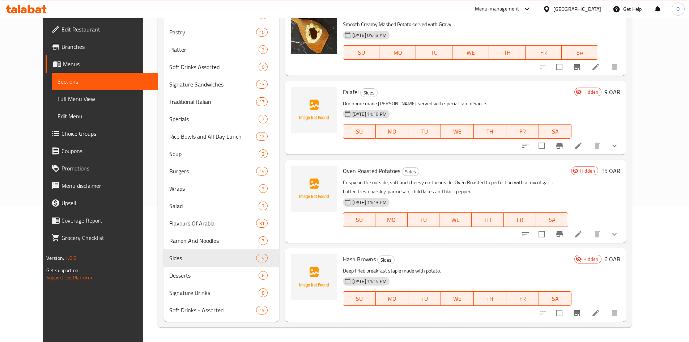
click at [361, 174] on span "Oven Roasted Potatoes" at bounding box center [372, 170] width 58 height 11
copy h6 "Oven Roasted Potatoes"
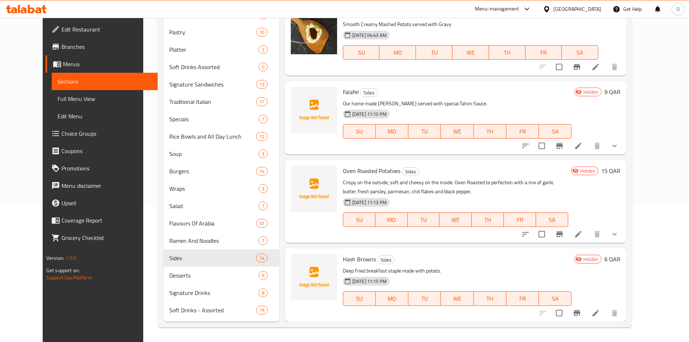
click at [360, 260] on span "Hash Browns" at bounding box center [359, 259] width 33 height 11
copy h6 "Hash Browns"
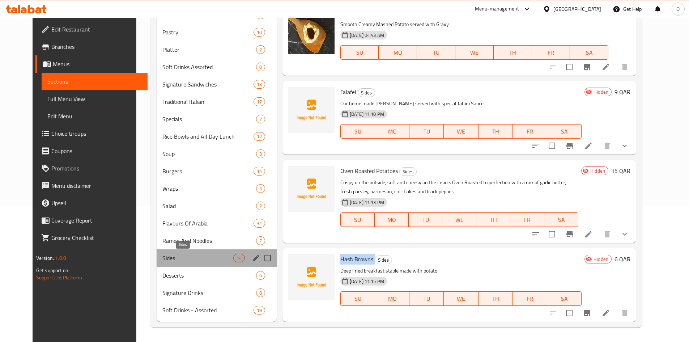
click at [193, 259] on span "Sides" at bounding box center [197, 258] width 71 height 9
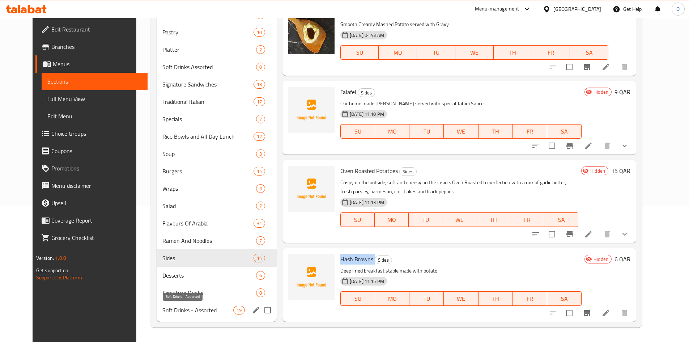
click at [190, 309] on span "Soft Drinks - Assorted" at bounding box center [197, 310] width 71 height 9
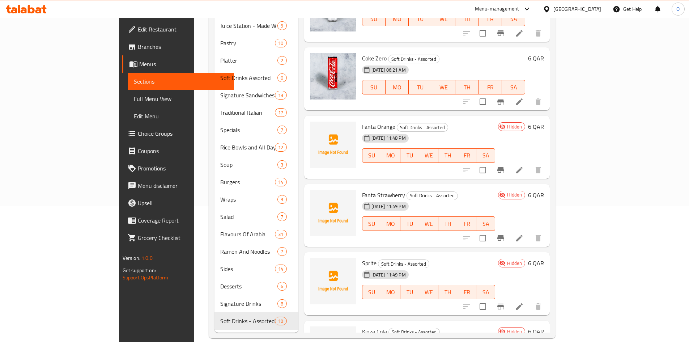
click at [362, 121] on span "Fanta Orange" at bounding box center [378, 126] width 33 height 11
copy h6 "Fanta Orange"
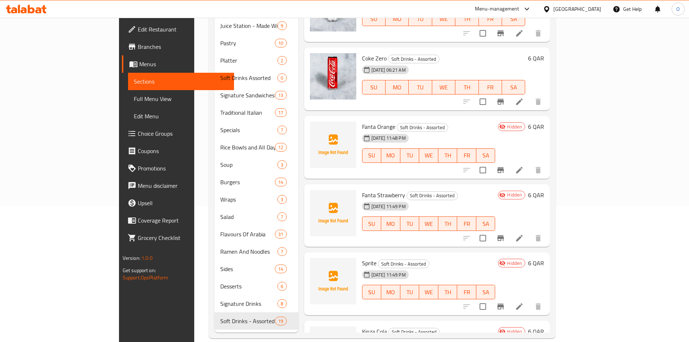
click at [362, 190] on span "Fanta Strawberry" at bounding box center [383, 195] width 43 height 11
copy h6 "Fanta Strawberry"
click at [362, 258] on span "Sprite" at bounding box center [369, 263] width 14 height 11
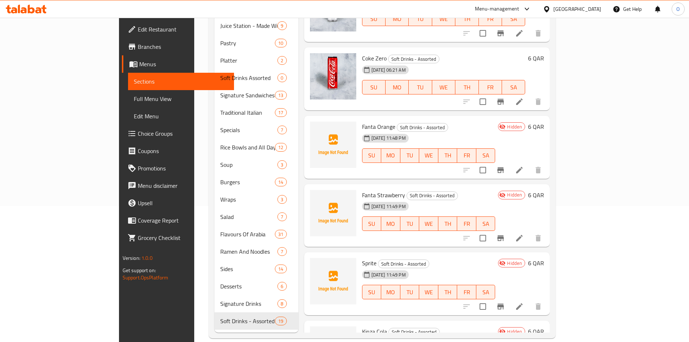
click at [362, 258] on span "Sprite" at bounding box center [369, 263] width 14 height 11
copy span "Sprite"
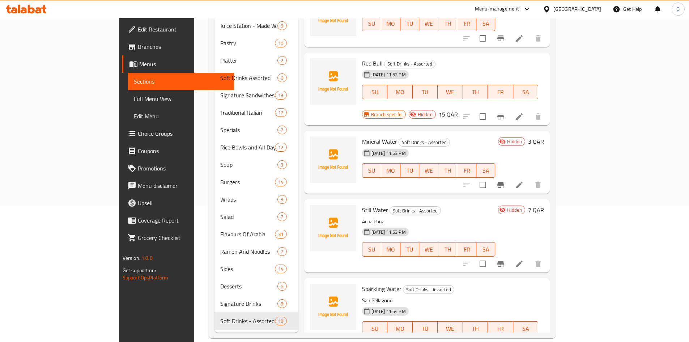
scroll to position [960, 0]
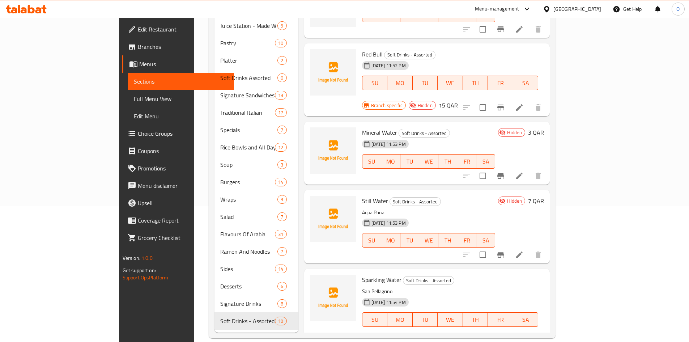
click at [362, 274] on span "Sparkling Water" at bounding box center [381, 279] width 39 height 11
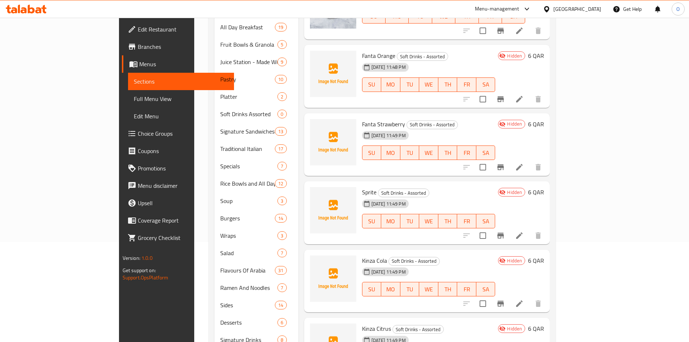
scroll to position [109, 0]
click at [362, 254] on span "Kinza Cola" at bounding box center [374, 259] width 25 height 11
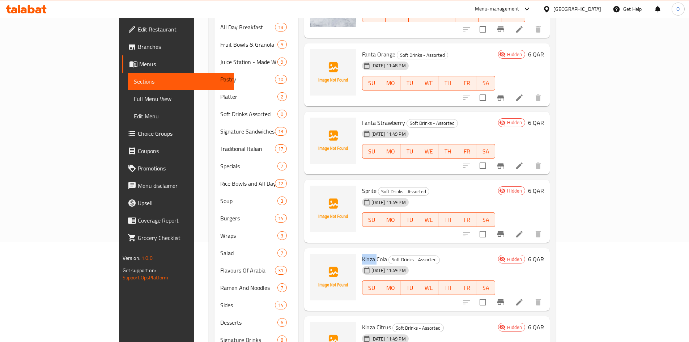
click at [362, 254] on span "Kinza Cola" at bounding box center [374, 259] width 25 height 11
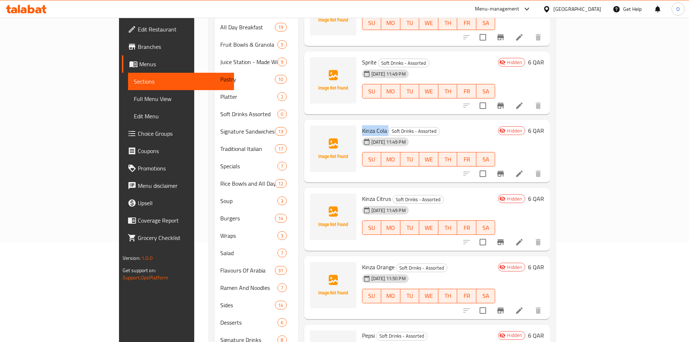
scroll to position [253, 0]
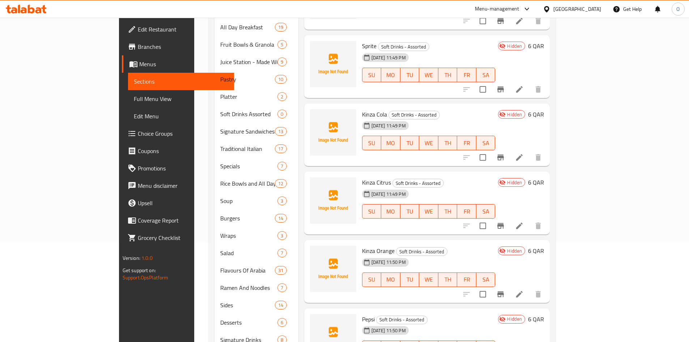
click at [362, 177] on span "Kinza Citrus" at bounding box center [376, 182] width 29 height 11
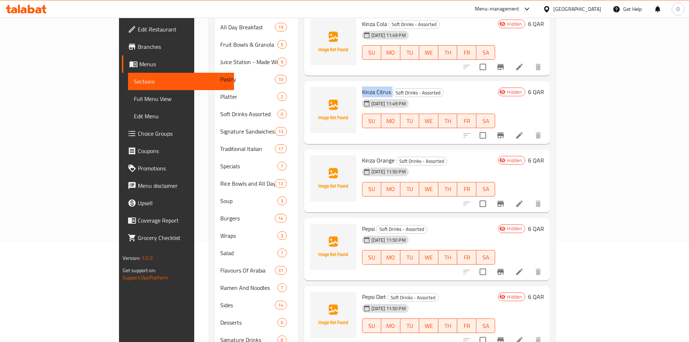
scroll to position [398, 0]
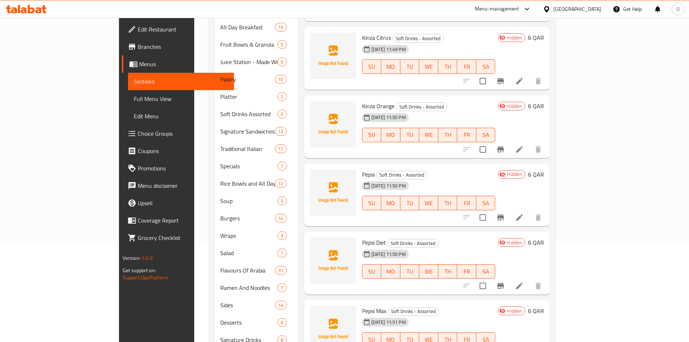
click at [362, 101] on span "Kinza Orange" at bounding box center [378, 106] width 33 height 11
click at [362, 169] on span "Pepsi" at bounding box center [368, 174] width 13 height 11
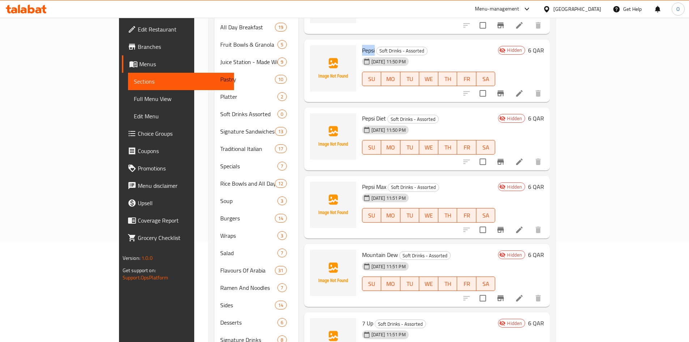
scroll to position [543, 0]
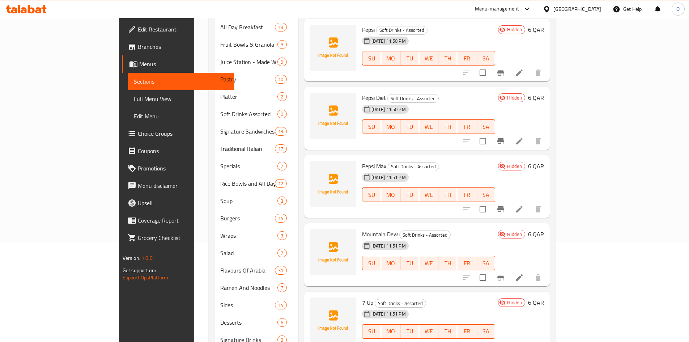
click at [362, 92] on span "Pepsi Diet" at bounding box center [374, 97] width 24 height 11
click at [362, 161] on span "Pepsi Max" at bounding box center [374, 166] width 24 height 11
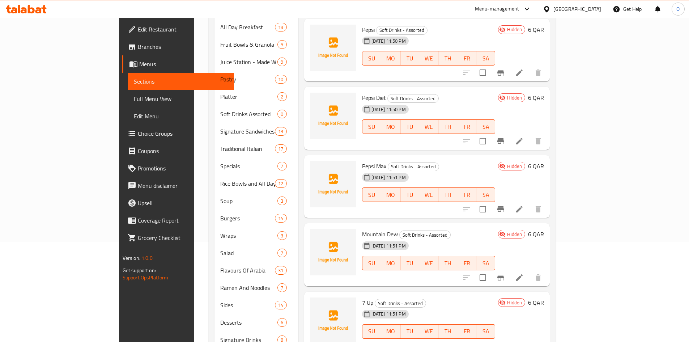
click at [362, 161] on span "Pepsi Max" at bounding box center [374, 166] width 24 height 11
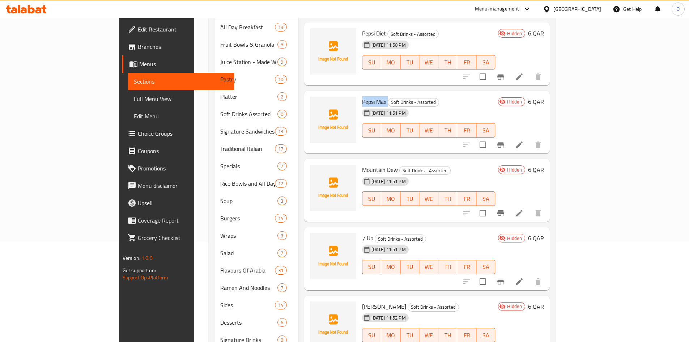
scroll to position [615, 0]
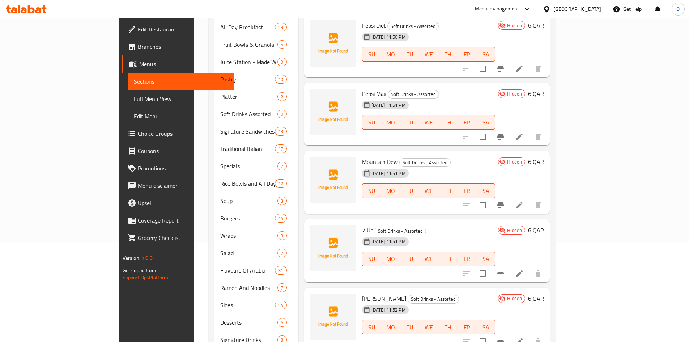
click at [362, 156] on span "Mountain Dew" at bounding box center [380, 161] width 36 height 11
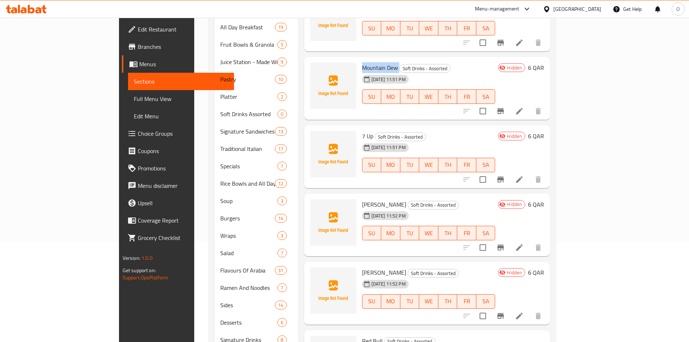
scroll to position [724, 0]
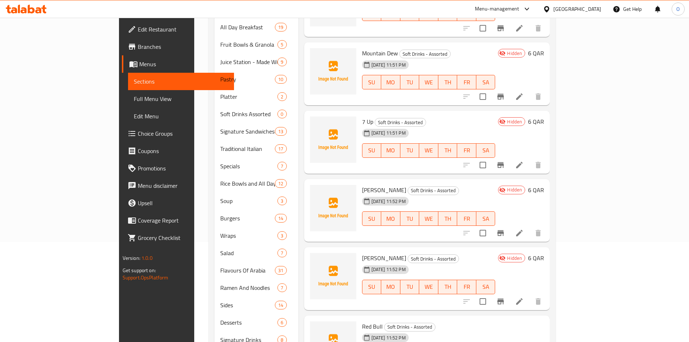
click at [362, 116] on span "7 Up" at bounding box center [367, 121] width 11 height 11
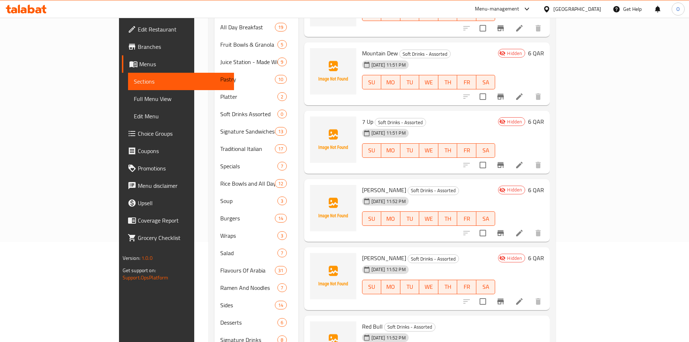
click at [362, 116] on span "7 Up" at bounding box center [367, 121] width 11 height 11
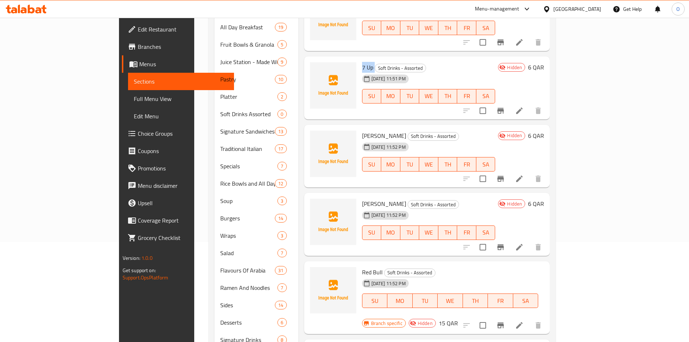
scroll to position [796, 0]
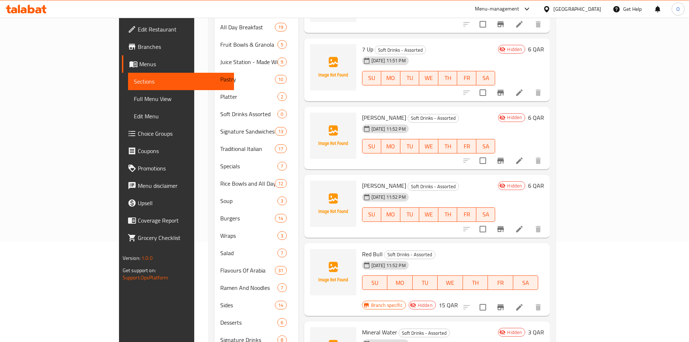
click at [362, 112] on span "[PERSON_NAME]" at bounding box center [384, 117] width 44 height 11
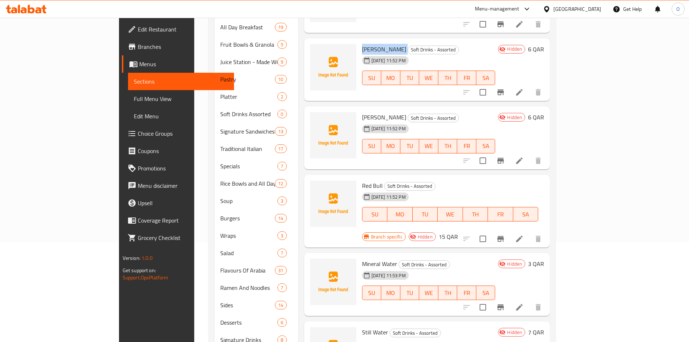
scroll to position [868, 0]
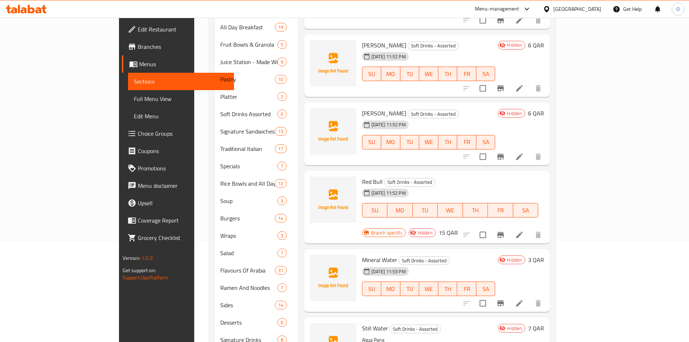
click at [362, 108] on span "[PERSON_NAME]" at bounding box center [384, 113] width 44 height 11
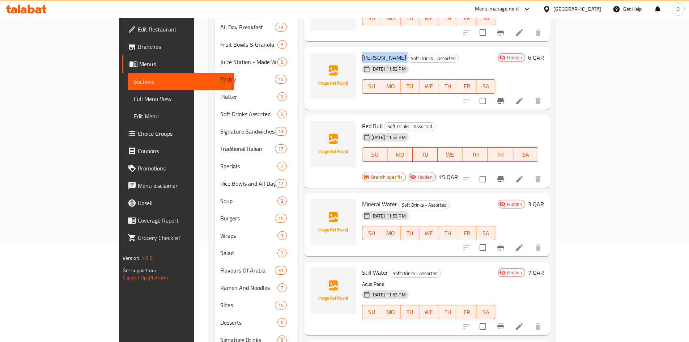
scroll to position [941, 0]
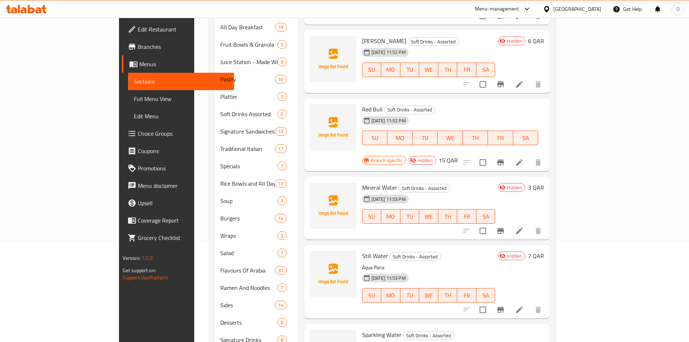
click at [362, 104] on span "Red Bull" at bounding box center [372, 109] width 21 height 11
click at [359, 192] on div "[DATE] 11:53 PM" at bounding box center [376, 199] width 35 height 14
click at [362, 182] on span "Mineral Water" at bounding box center [379, 187] width 35 height 11
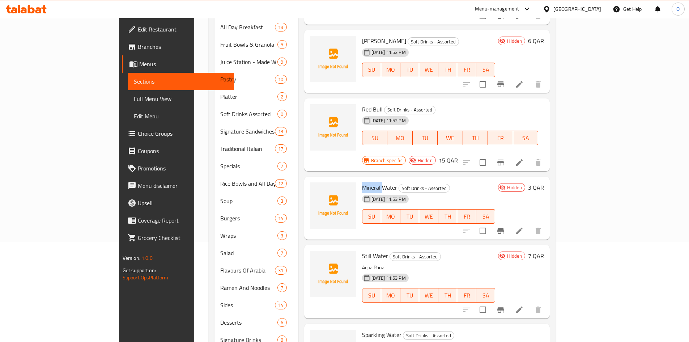
click at [362, 182] on span "Mineral Water" at bounding box center [379, 187] width 35 height 11
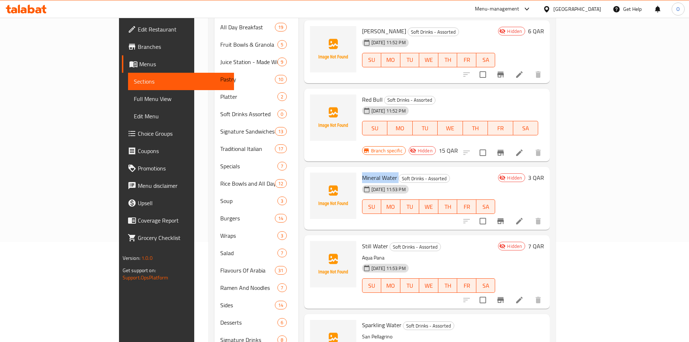
scroll to position [960, 0]
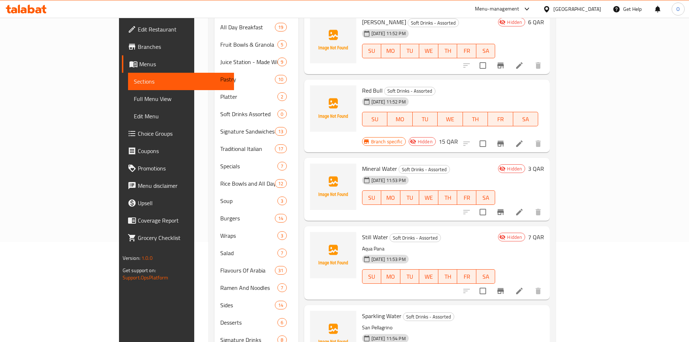
click at [362, 232] on span "Still Water" at bounding box center [375, 237] width 26 height 11
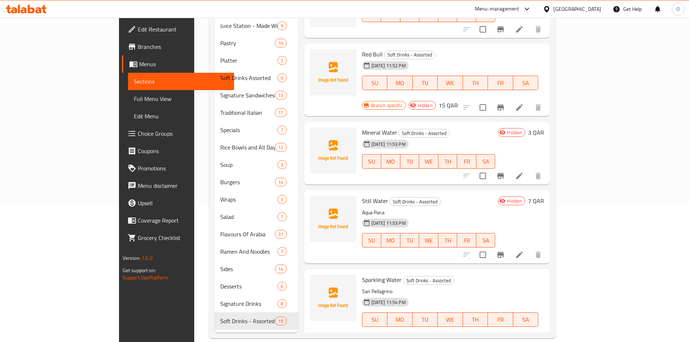
click at [362, 274] on span "Sparkling Water" at bounding box center [381, 279] width 39 height 11
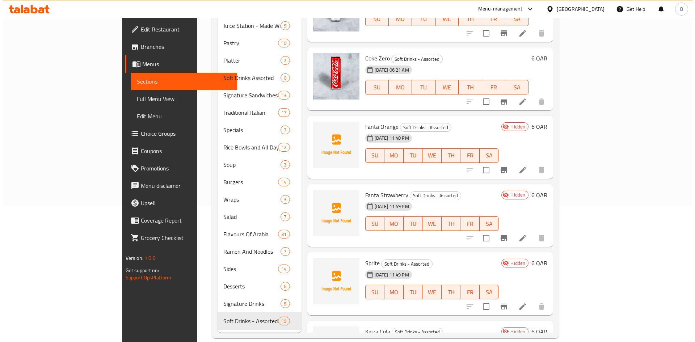
scroll to position [0, 0]
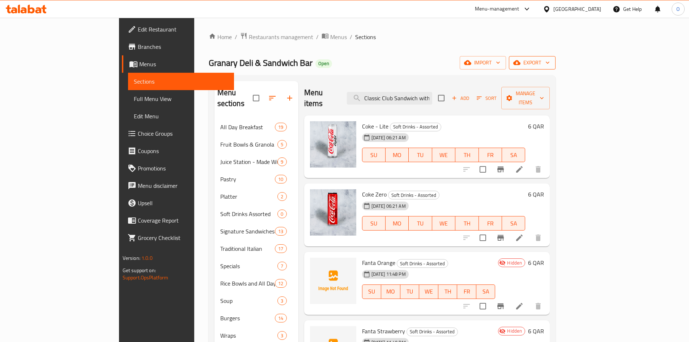
click at [550, 64] on span "export" at bounding box center [532, 62] width 35 height 9
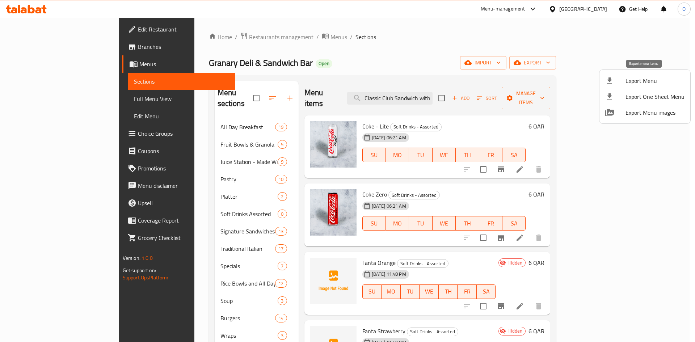
click at [636, 80] on span "Export Menu" at bounding box center [654, 80] width 59 height 9
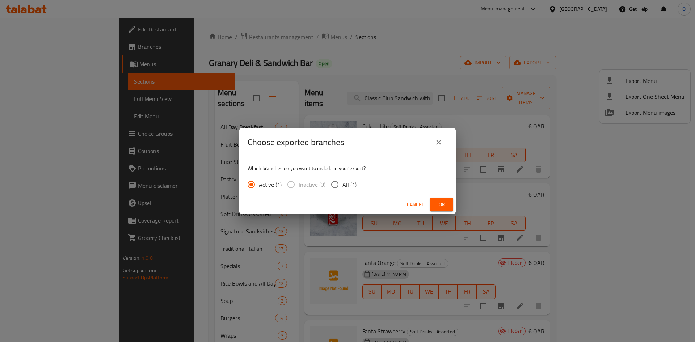
click at [446, 205] on span "Ok" at bounding box center [442, 204] width 12 height 9
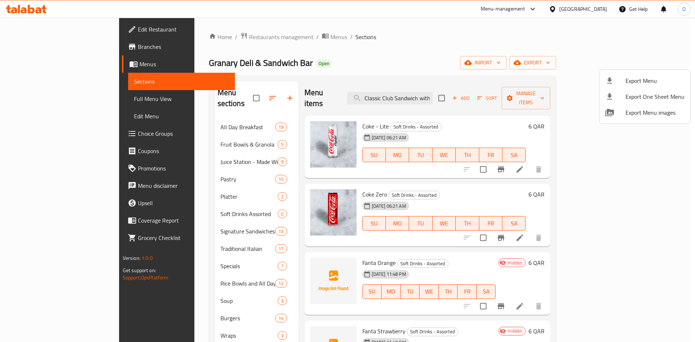
click at [216, 37] on div at bounding box center [347, 171] width 695 height 342
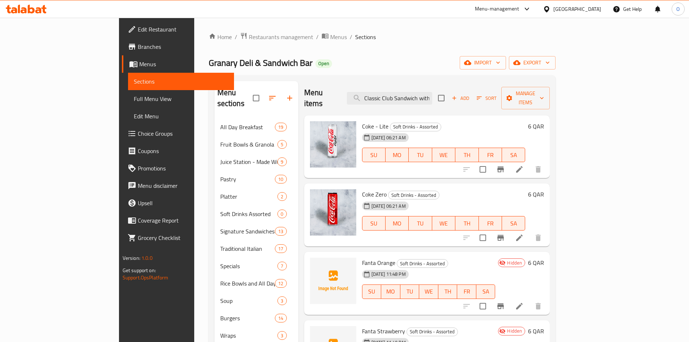
click at [597, 14] on div "[GEOGRAPHIC_DATA]" at bounding box center [572, 8] width 70 height 17
click at [594, 11] on div "[GEOGRAPHIC_DATA]" at bounding box center [578, 9] width 48 height 8
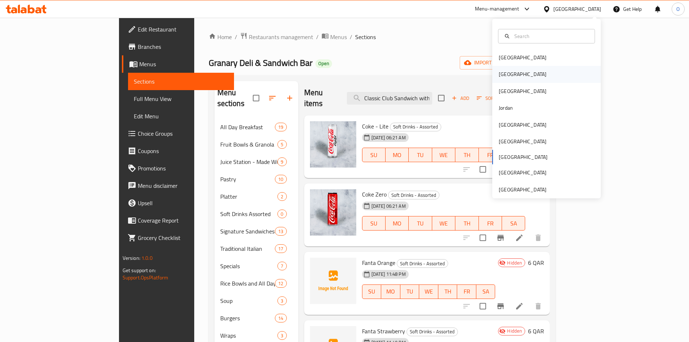
click at [519, 74] on div "[GEOGRAPHIC_DATA]" at bounding box center [546, 74] width 109 height 17
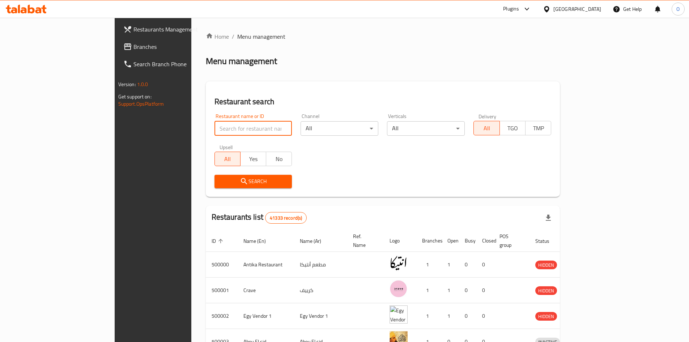
paste input "661351"
type input "661351"
click at [220, 183] on span "Search" at bounding box center [253, 181] width 66 height 9
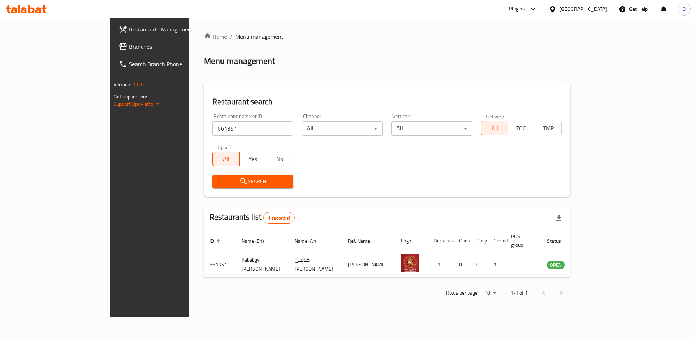
click at [525, 8] on div "Plugins" at bounding box center [517, 9] width 16 height 9
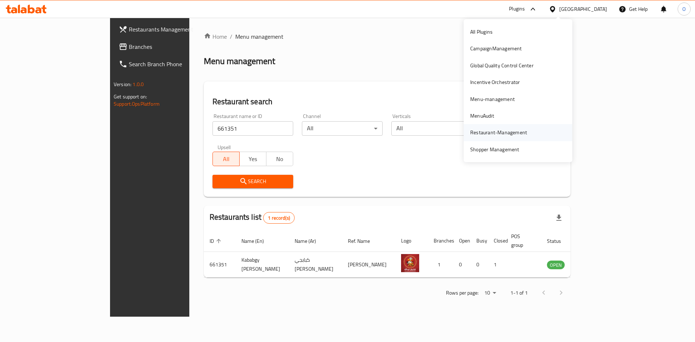
click at [478, 137] on div "Restaurant-Management" at bounding box center [498, 132] width 68 height 17
